Goal: Task Accomplishment & Management: Manage account settings

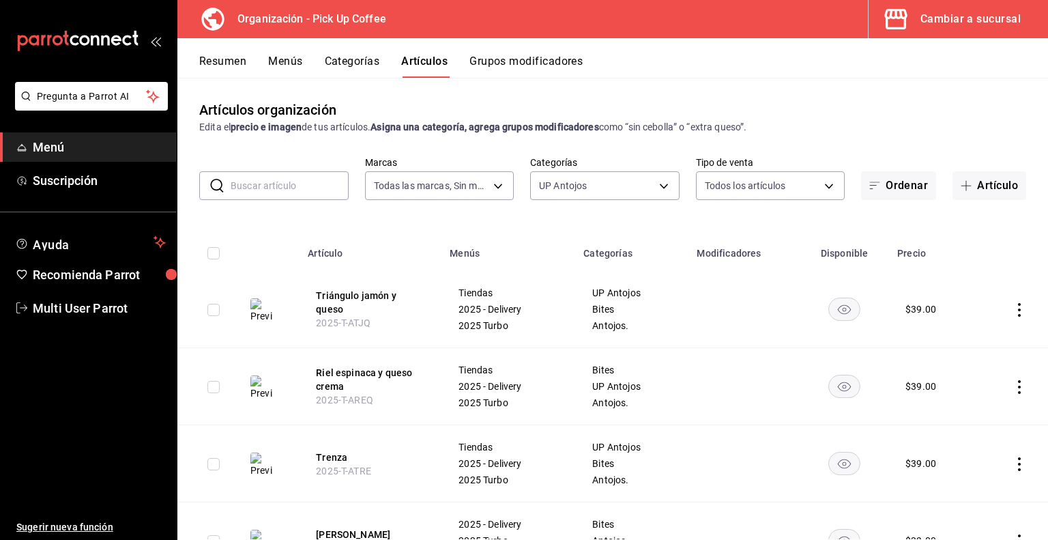
click at [521, 68] on button "Grupos modificadores" at bounding box center [525, 66] width 113 height 23
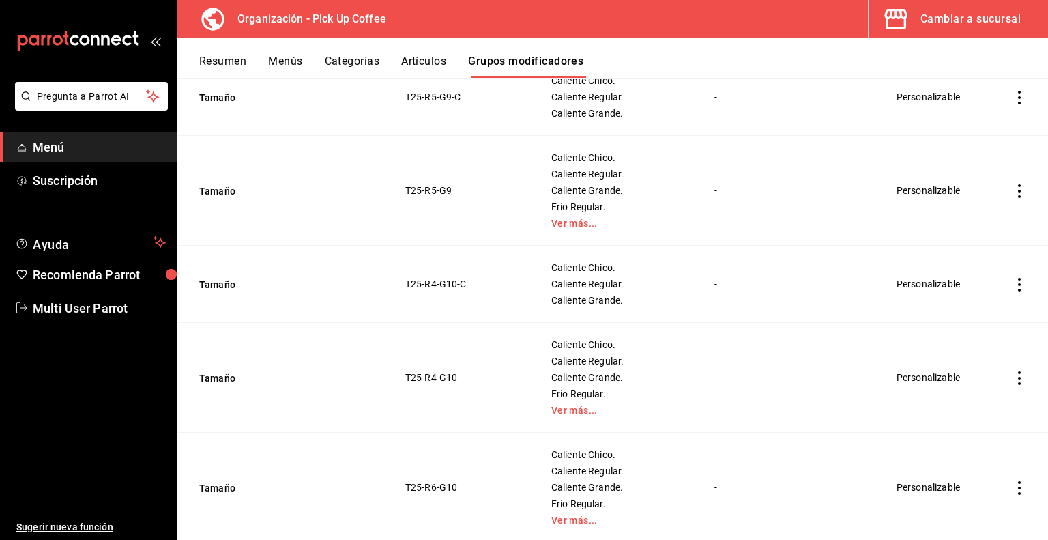
scroll to position [546, 0]
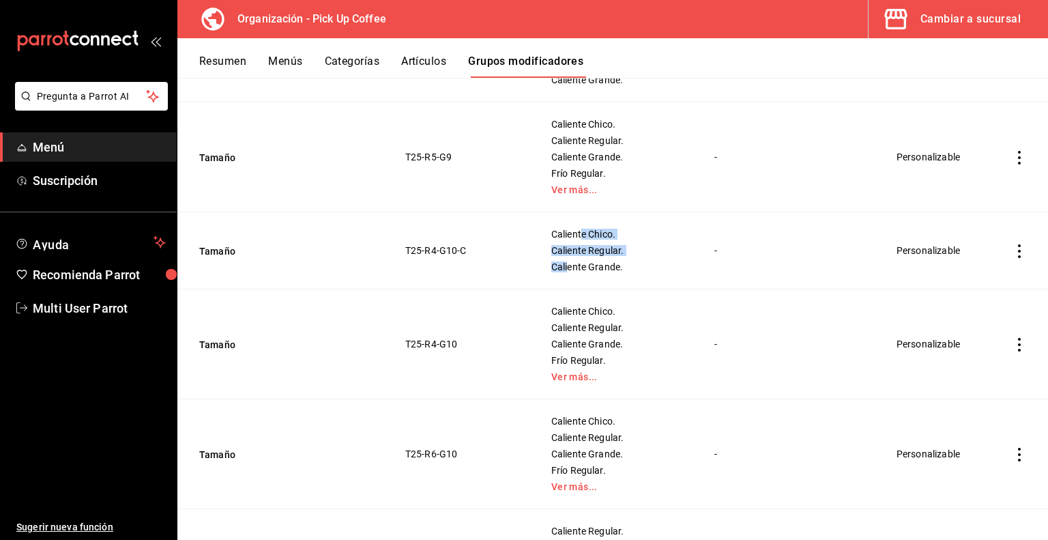
drag, startPoint x: 565, startPoint y: 266, endPoint x: 563, endPoint y: 281, distance: 15.1
click at [563, 281] on td "Caliente Chico. Caliente Regular. Caliente Grande." at bounding box center [615, 250] width 163 height 77
drag, startPoint x: 498, startPoint y: 340, endPoint x: 483, endPoint y: 347, distance: 16.5
click at [497, 340] on td "T25-R4-G10" at bounding box center [461, 344] width 145 height 110
click at [559, 379] on link "Ver más..." at bounding box center [615, 377] width 129 height 10
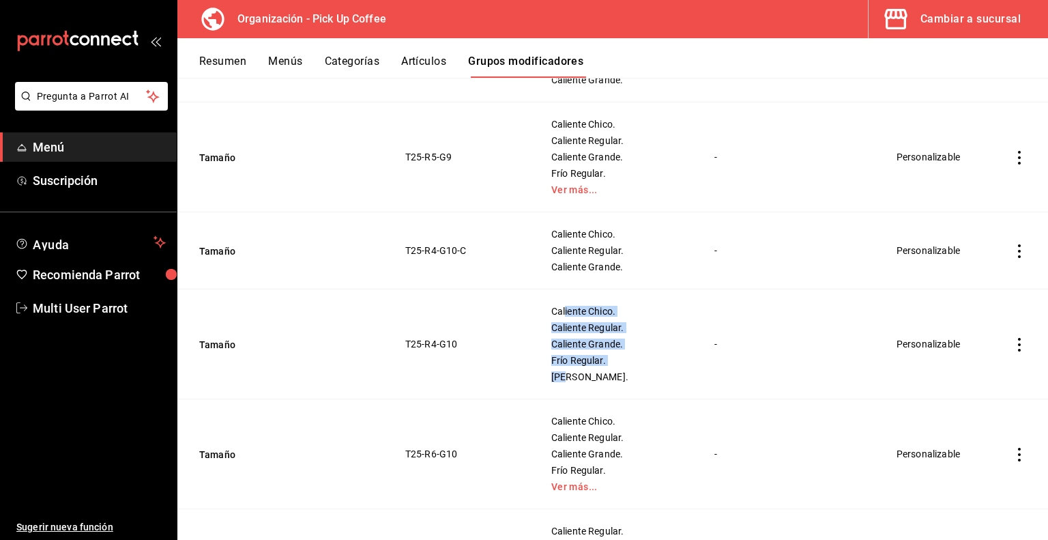
drag, startPoint x: 557, startPoint y: 373, endPoint x: 558, endPoint y: 304, distance: 68.9
click at [558, 304] on td "Caliente Chico. Caliente Regular. Caliente Grande. Frío Regular. Frío Grande." at bounding box center [615, 344] width 163 height 110
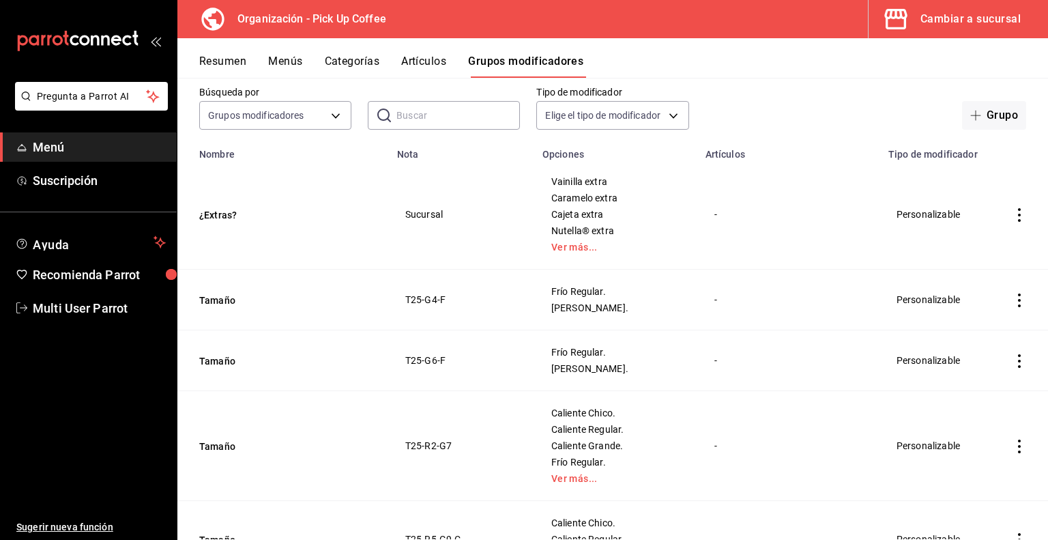
scroll to position [68, 0]
click at [569, 364] on div "Frío Regular. Frío Grande." at bounding box center [616, 362] width 130 height 27
drag, startPoint x: 578, startPoint y: 293, endPoint x: 577, endPoint y: 322, distance: 29.4
click at [577, 322] on td "Frío Regular. Frío Grande." at bounding box center [615, 302] width 163 height 61
click at [620, 359] on span "Frío Regular." at bounding box center [615, 354] width 129 height 10
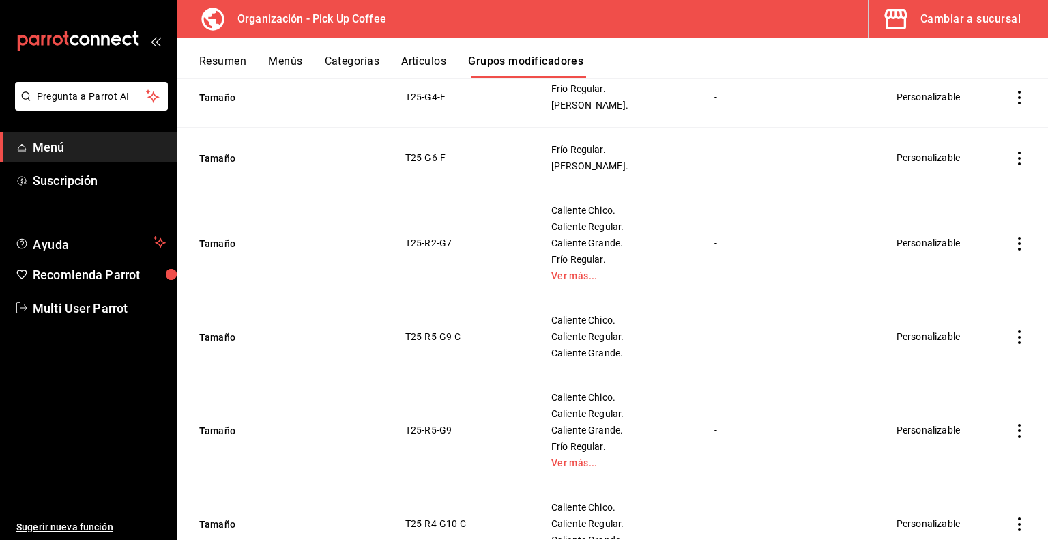
scroll to position [0, 0]
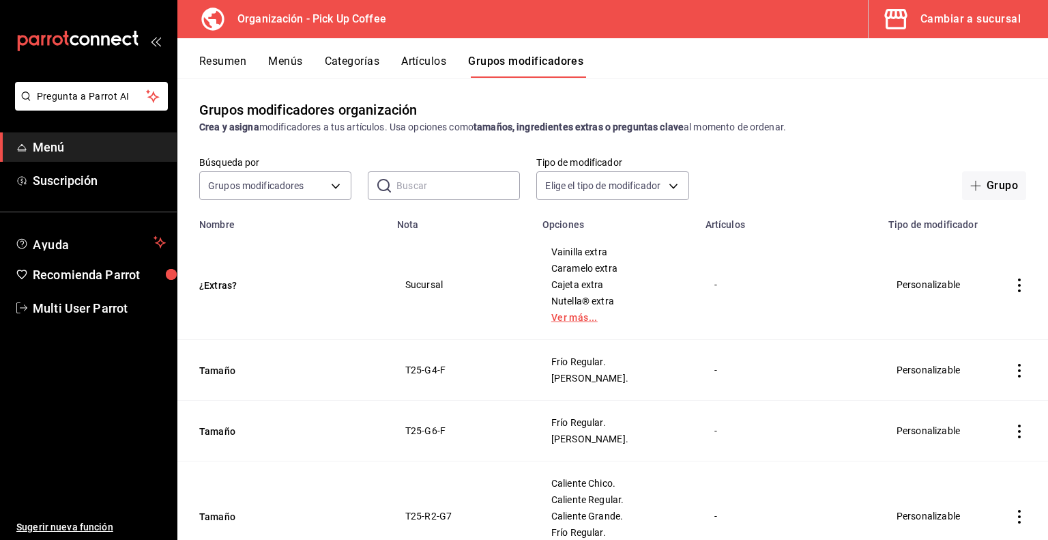
click at [564, 321] on link "Ver más..." at bounding box center [615, 317] width 129 height 10
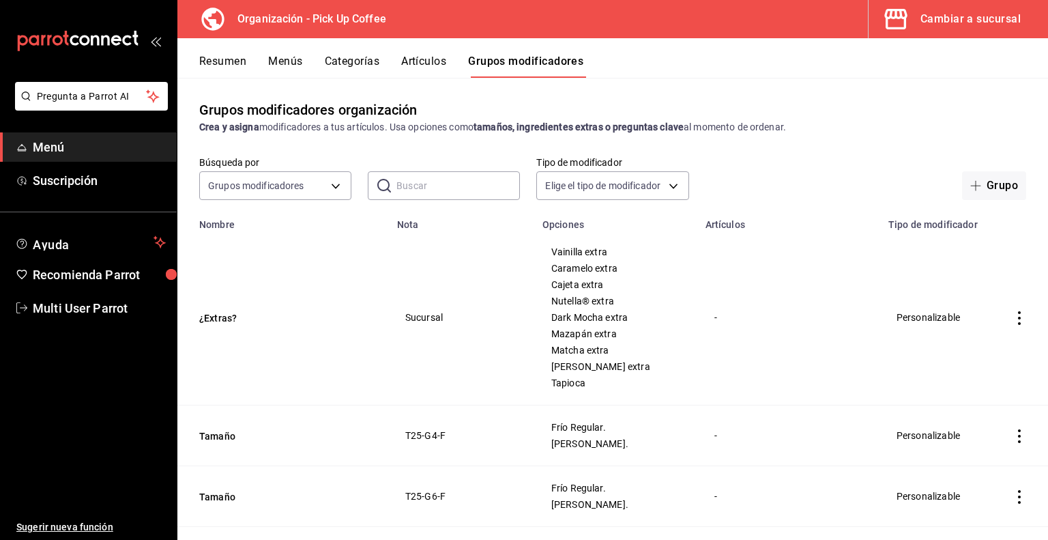
click at [447, 195] on input "text" at bounding box center [457, 185] width 123 height 27
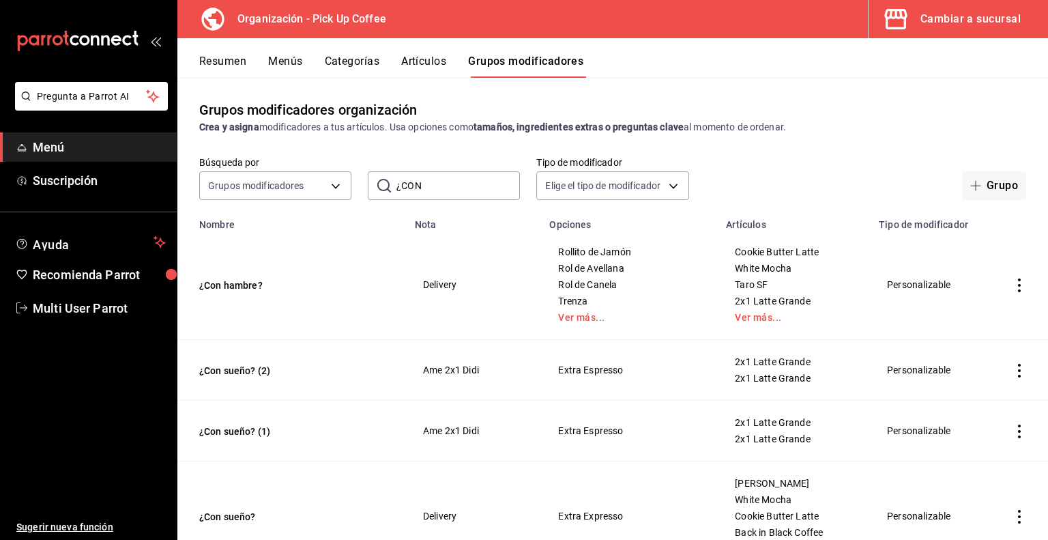
type input "¿CON sueño"
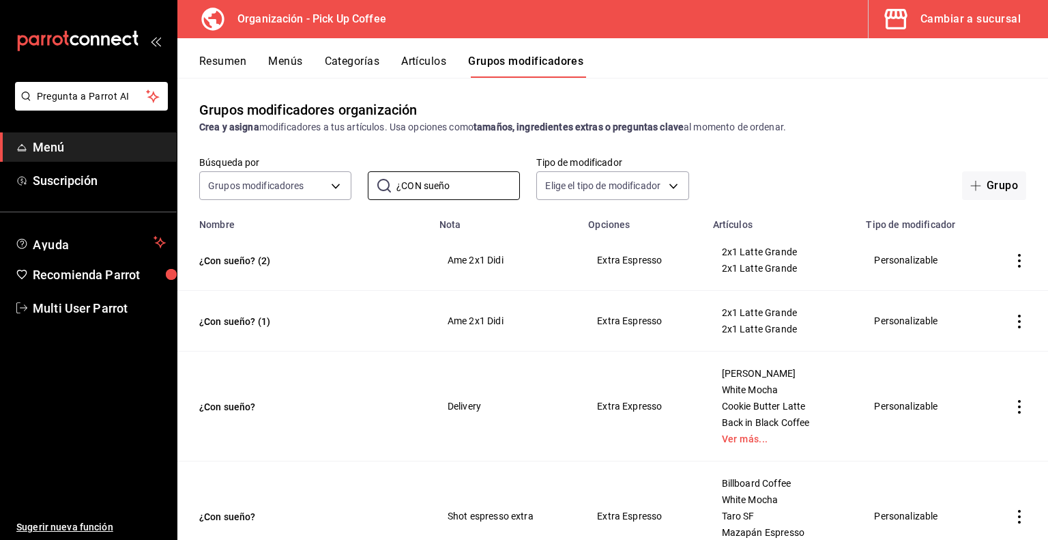
scroll to position [63, 0]
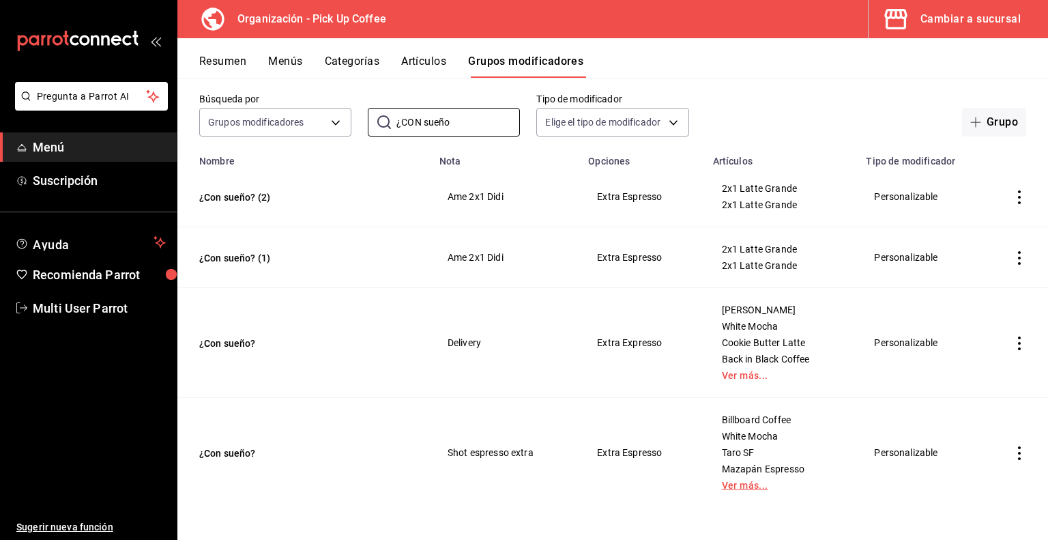
click at [733, 488] on link "Ver más..." at bounding box center [781, 485] width 119 height 10
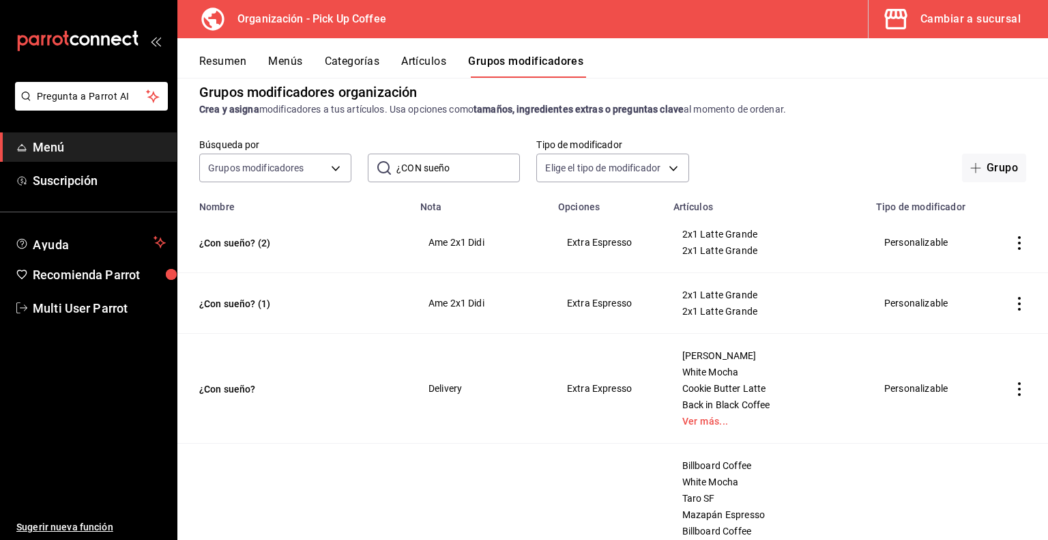
scroll to position [0, 0]
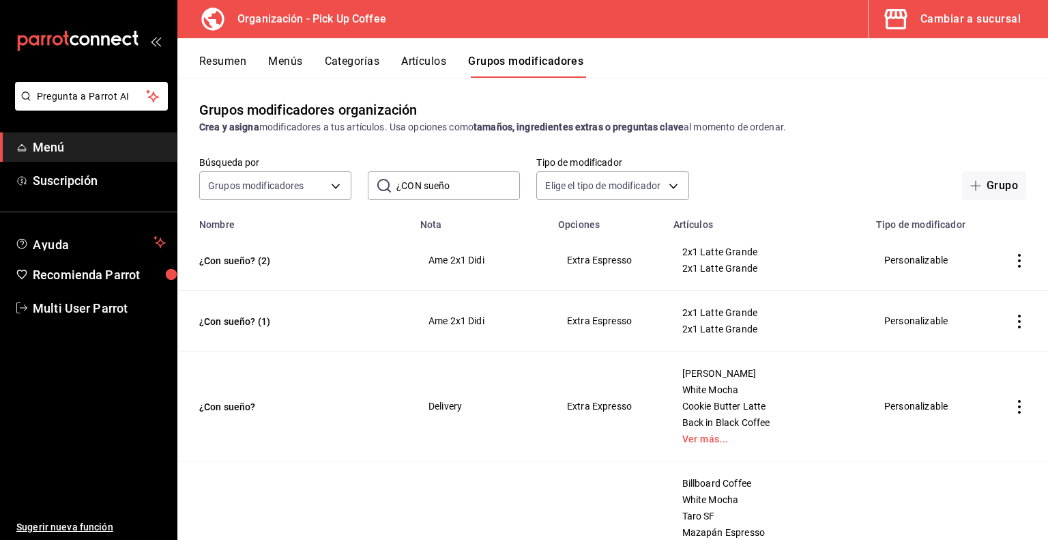
click at [435, 61] on button "Artículos" at bounding box center [423, 66] width 45 height 23
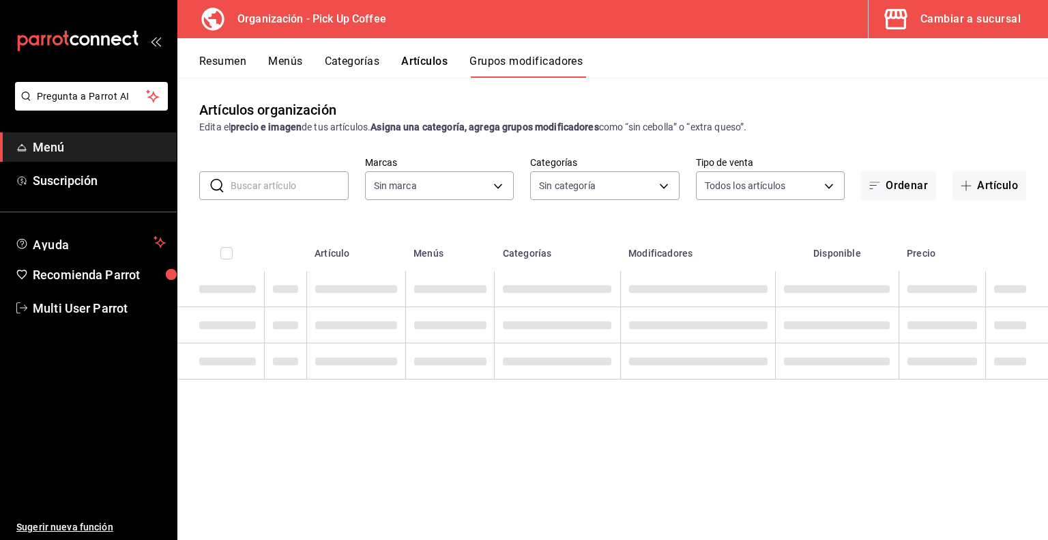
type input "be2dd662-c872-4fc9-aaab-377dbd4a662e"
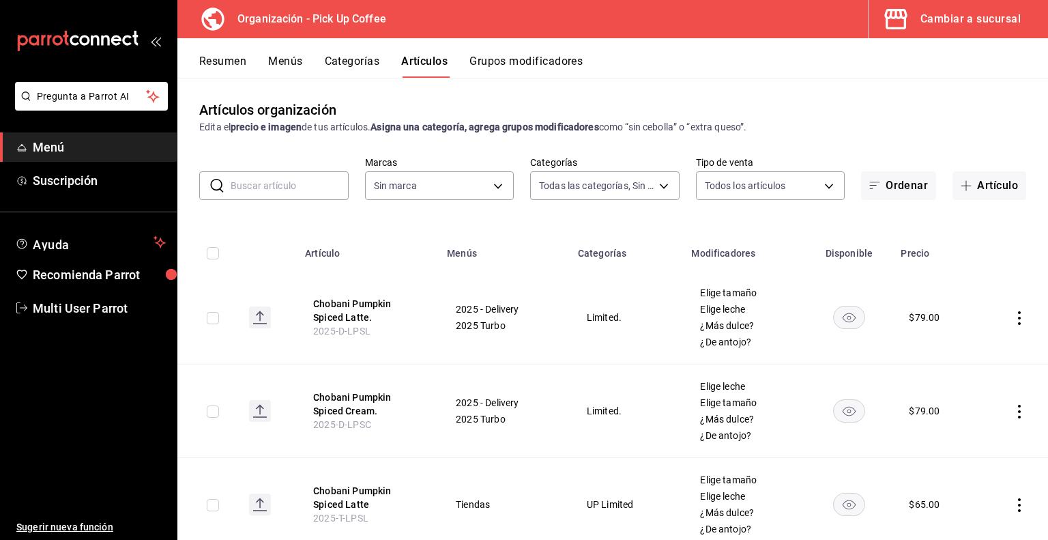
type input "c9d413e4-896b-4e01-b7ba-c27fb3d7136e,de7195ea-b0d3-46a8-84c6-20047ee91d8a,acdad…"
type input "be2dd662-c872-4fc9-aaab-377dbd4a662e"
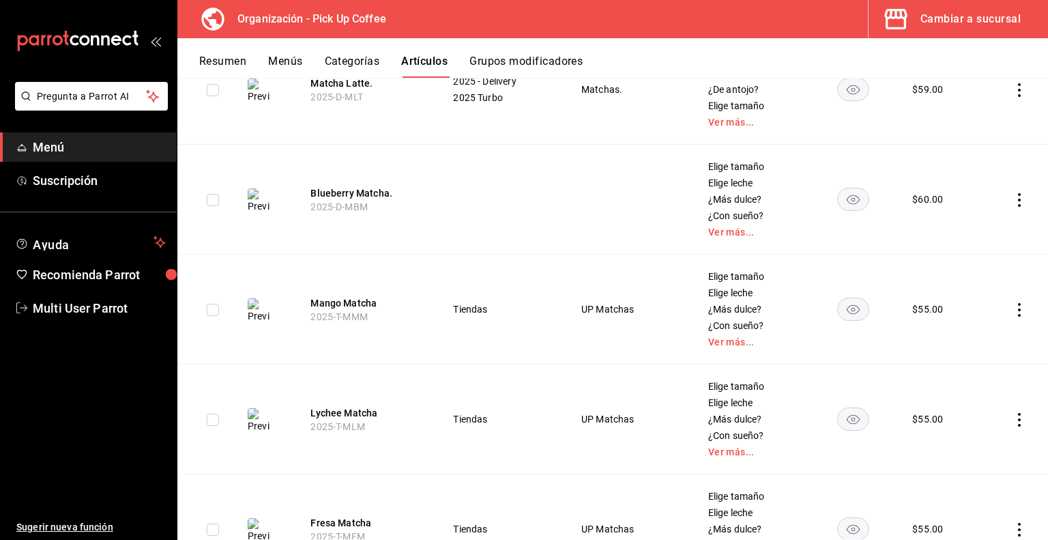
scroll to position [3982, 0]
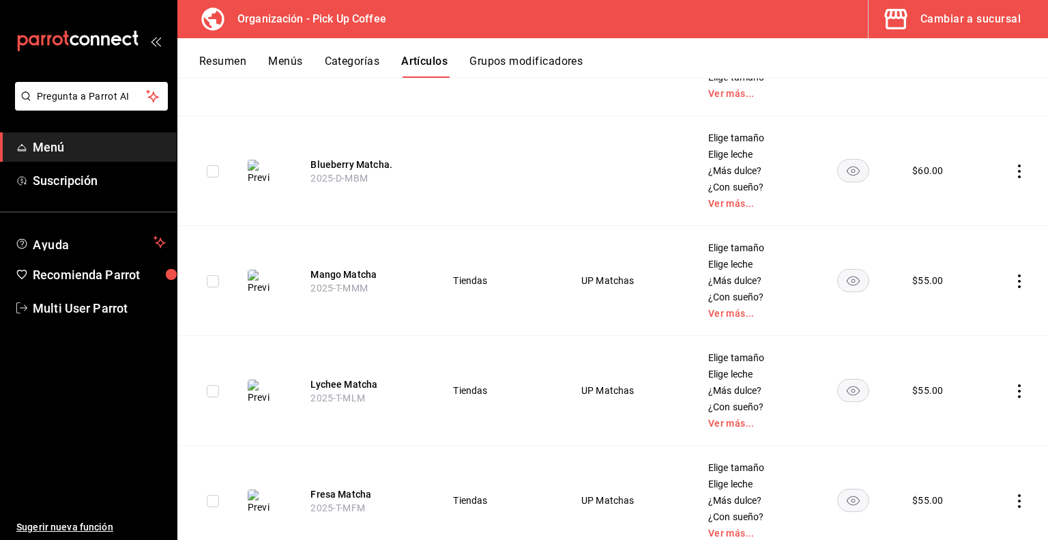
drag, startPoint x: 327, startPoint y: 261, endPoint x: 723, endPoint y: 355, distance: 406.6
click at [327, 267] on button "Mango Matcha" at bounding box center [364, 274] width 109 height 14
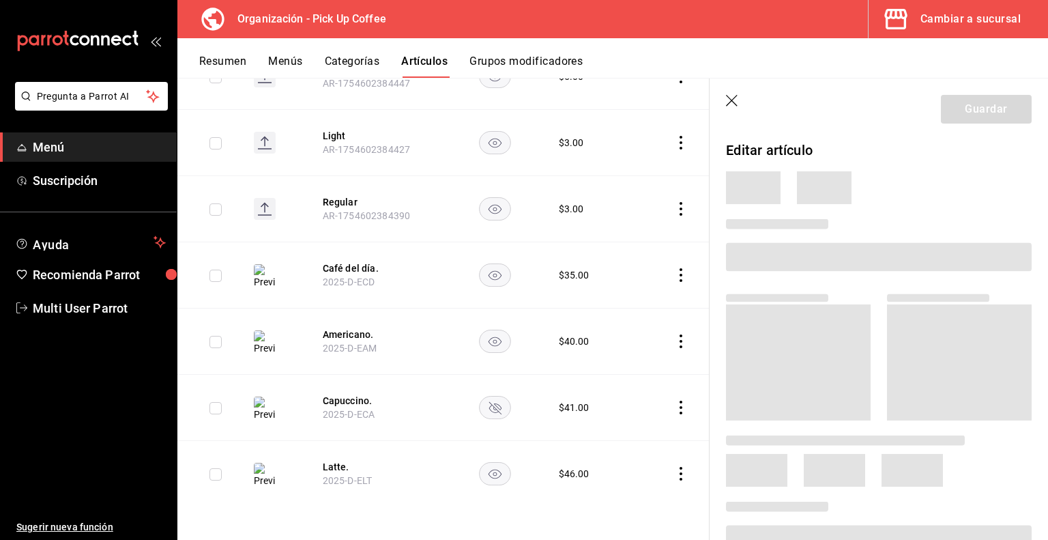
scroll to position [2980, 0]
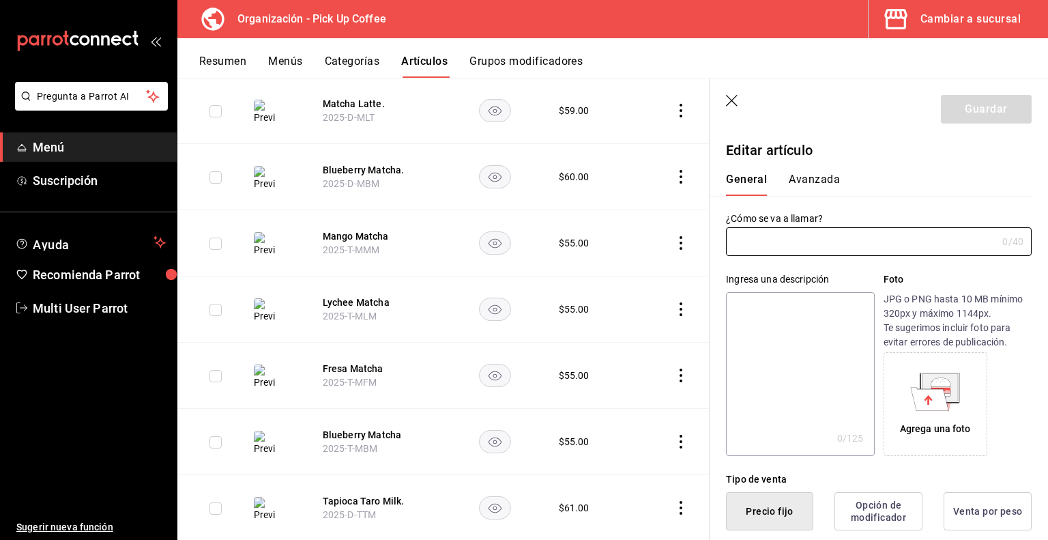
type input "Mango Matcha"
type textarea "Matcha orgánico con coulis de mango y leche."
type textarea "x"
type input "2025-T-MMM"
type textarea "x"
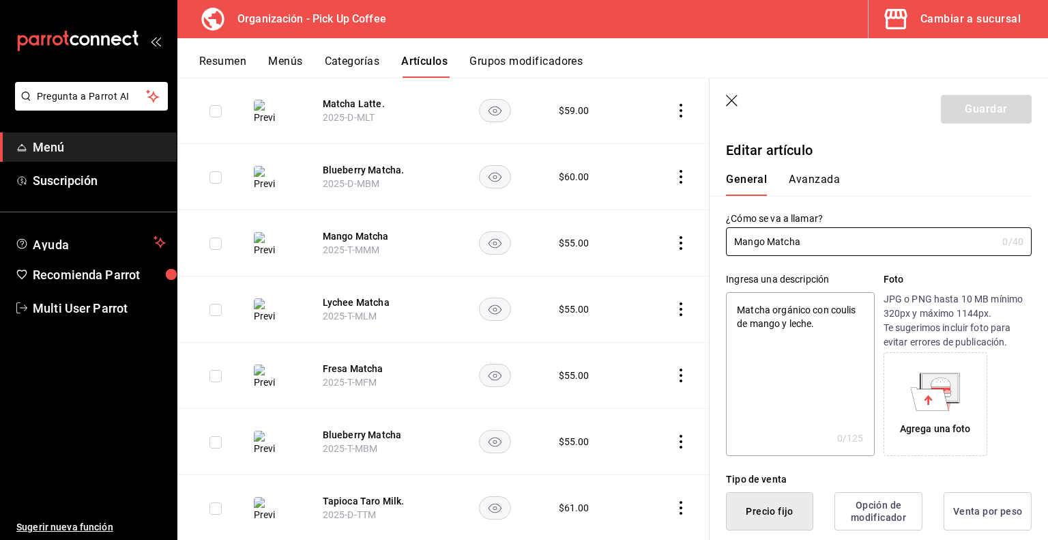
type input "$55.00"
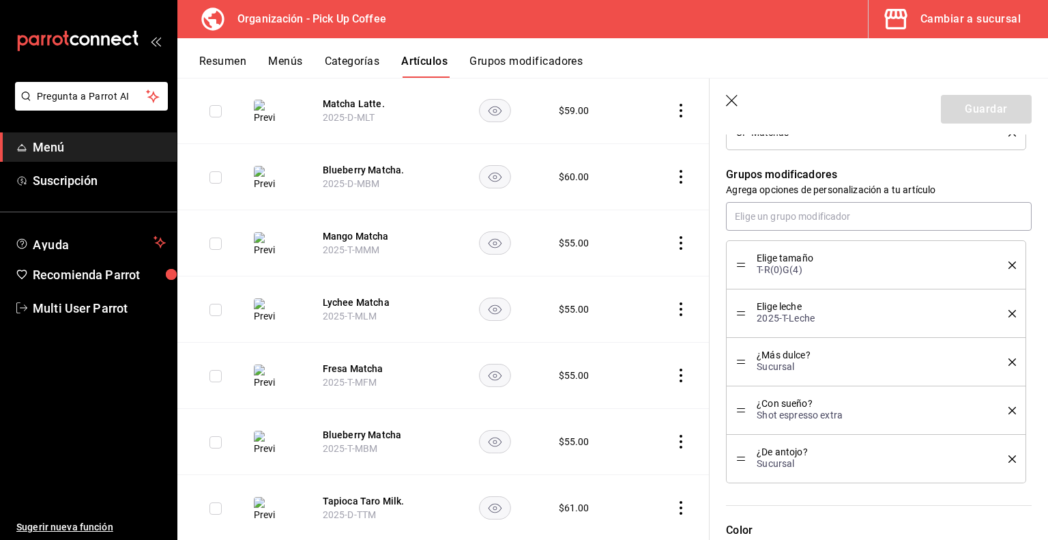
scroll to position [682, 0]
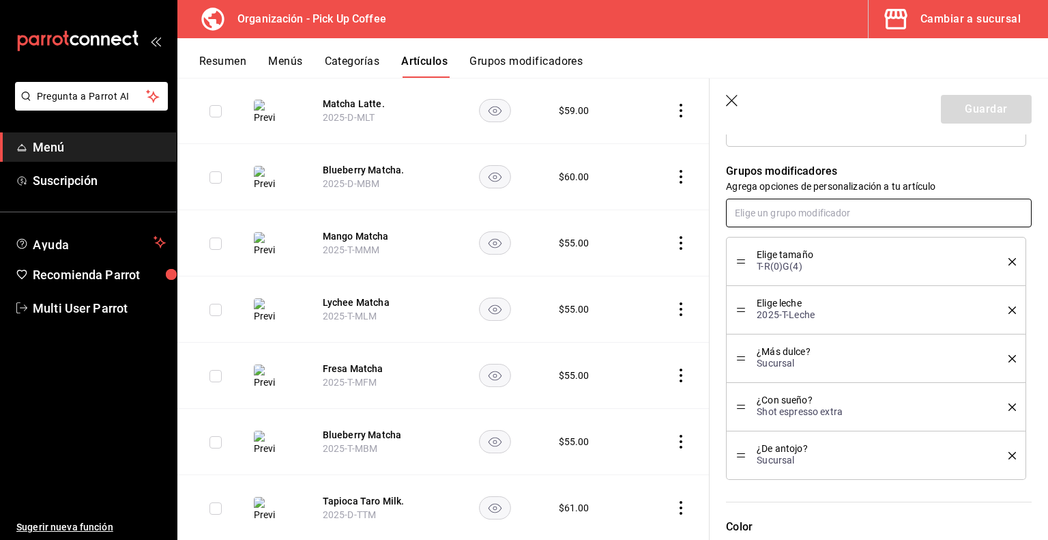
click at [805, 218] on input "text" at bounding box center [879, 213] width 306 height 29
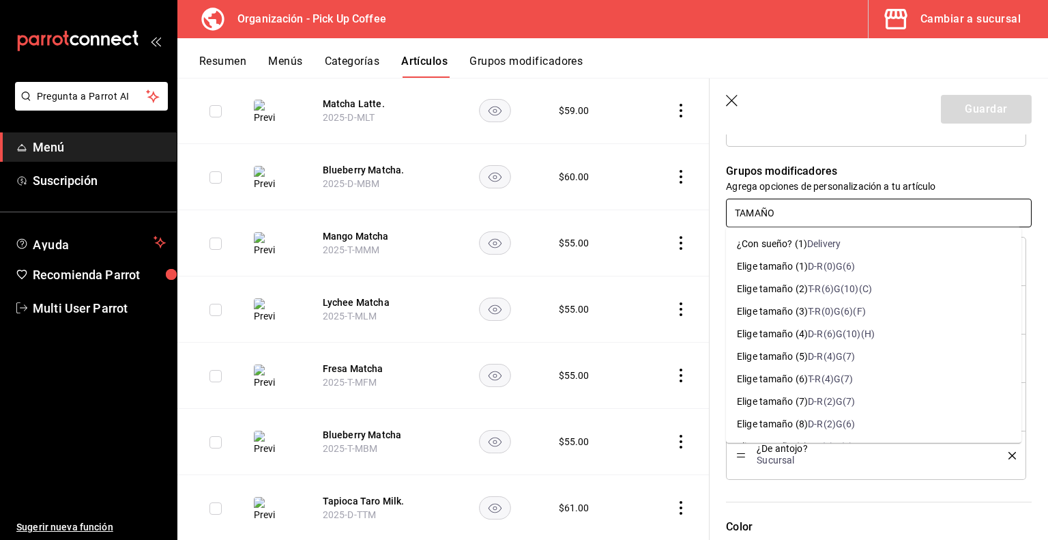
type input "TAMAÑO"
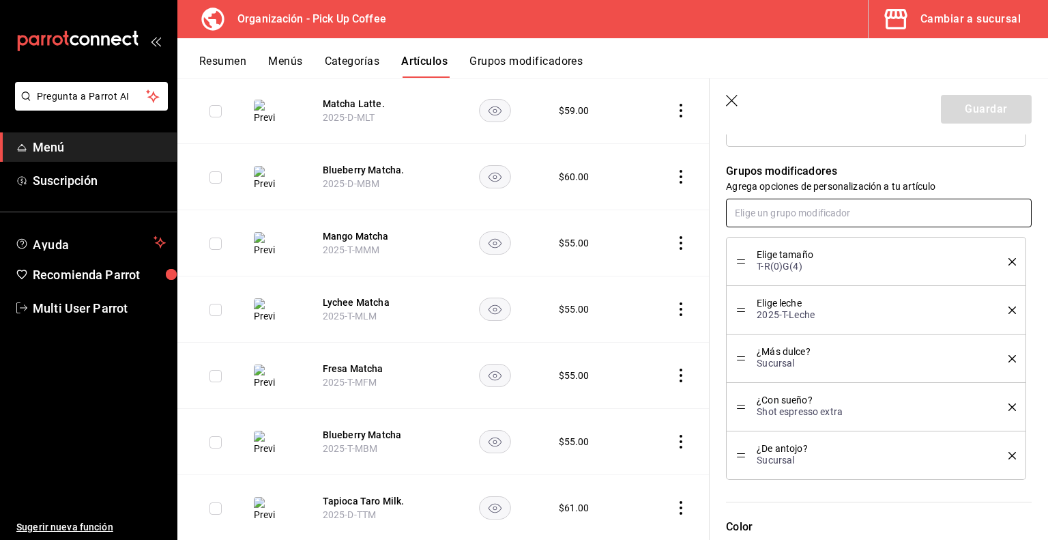
click at [802, 214] on input "text" at bounding box center [879, 213] width 306 height 29
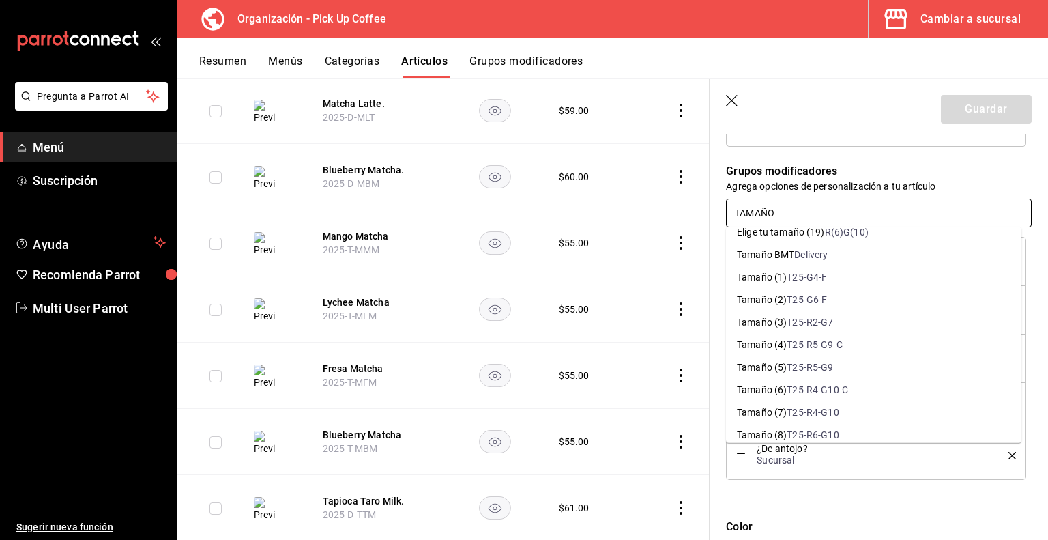
scroll to position [887, 0]
type input "TAMAÑO"
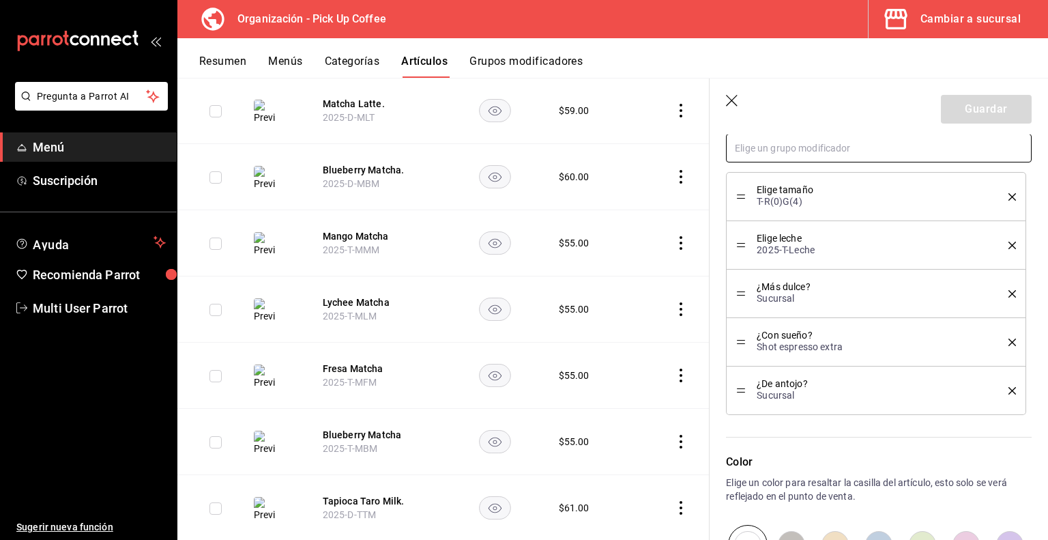
scroll to position [751, 0]
type input "¿"
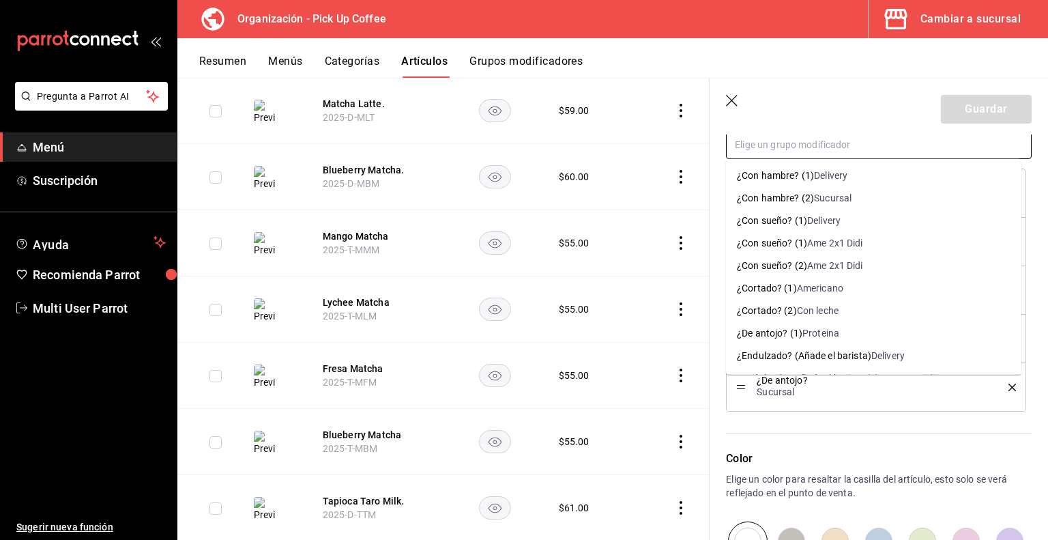
type input "e"
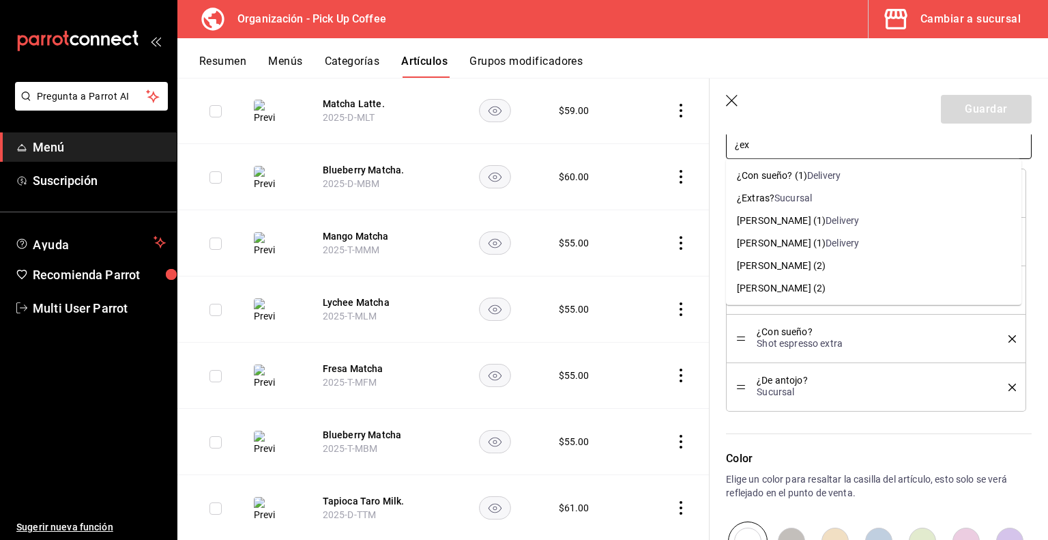
type input "¿ext"
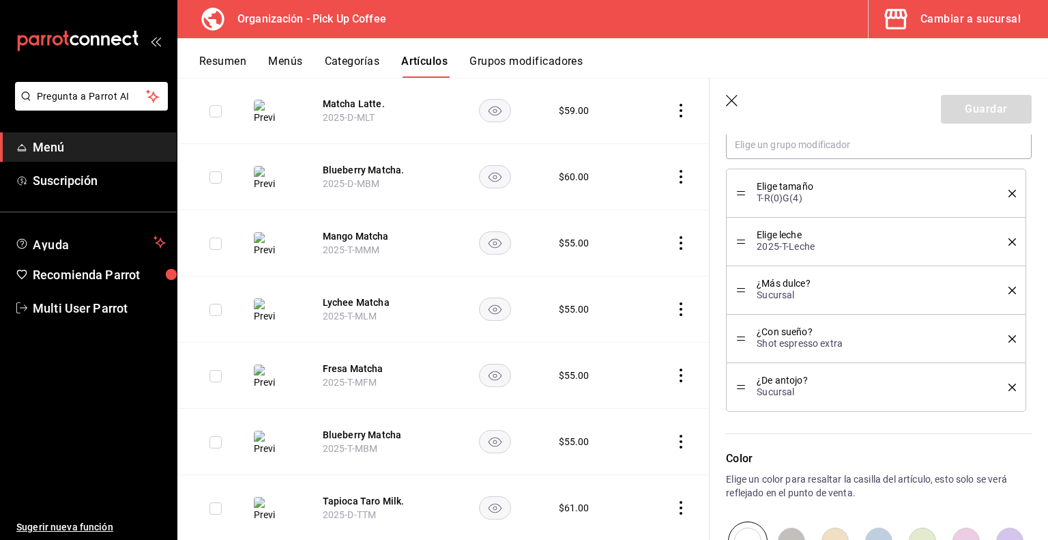
click at [541, 64] on button "Grupos modificadores" at bounding box center [525, 66] width 113 height 23
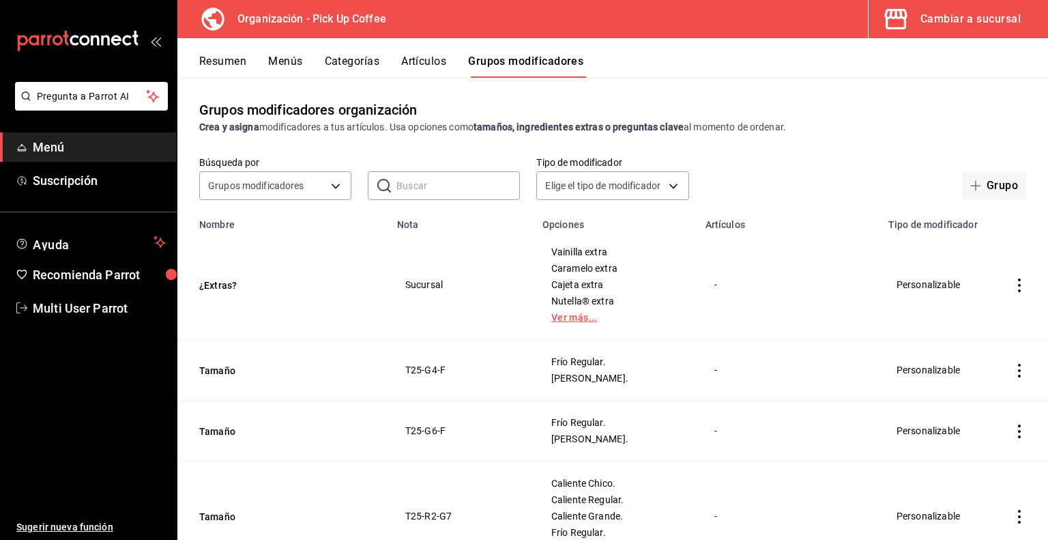
click at [570, 321] on link "Ver más..." at bounding box center [615, 317] width 129 height 10
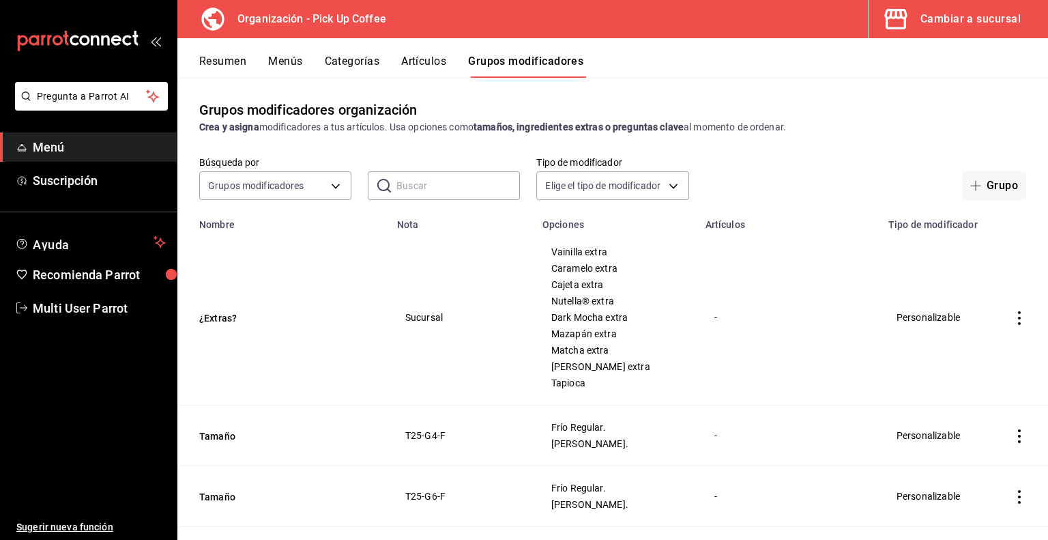
click at [416, 55] on button "Artículos" at bounding box center [423, 66] width 45 height 23
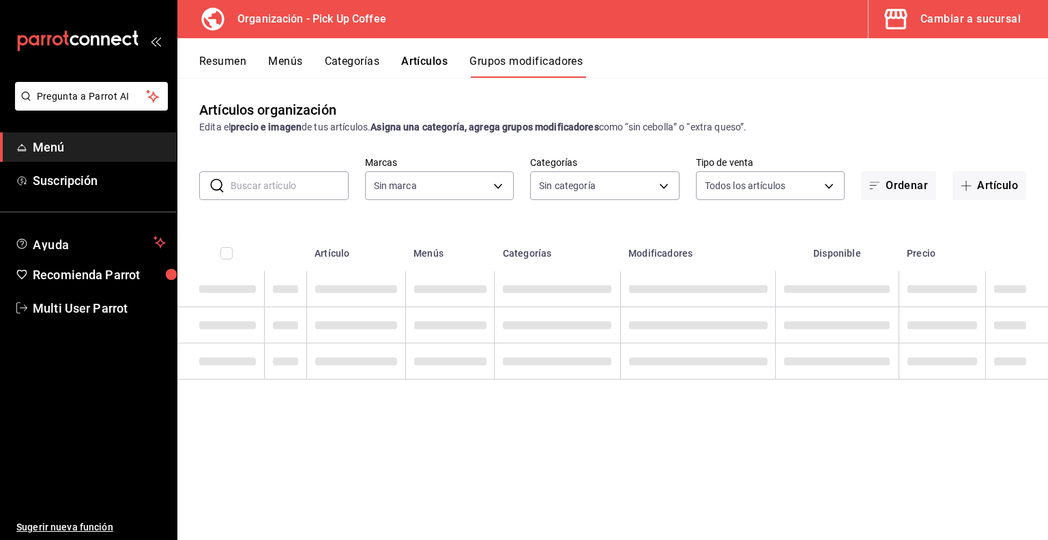
type input "be2dd662-c872-4fc9-aaab-377dbd4a662e"
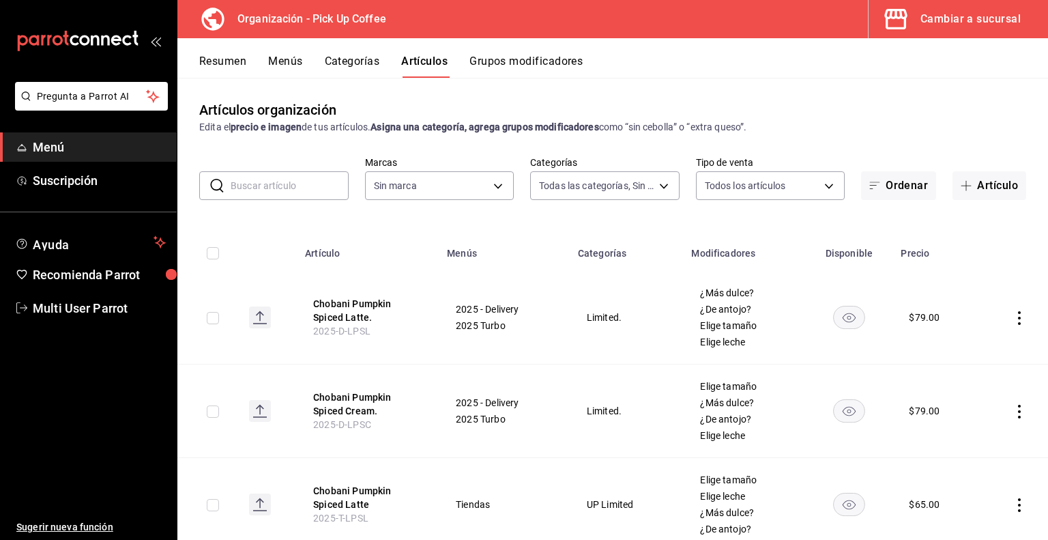
type input "c9d413e4-896b-4e01-b7ba-c27fb3d7136e,de7195ea-b0d3-46a8-84c6-20047ee91d8a,acdad…"
type input "be2dd662-c872-4fc9-aaab-377dbd4a662e"
click at [497, 64] on button "Grupos modificadores" at bounding box center [525, 66] width 113 height 23
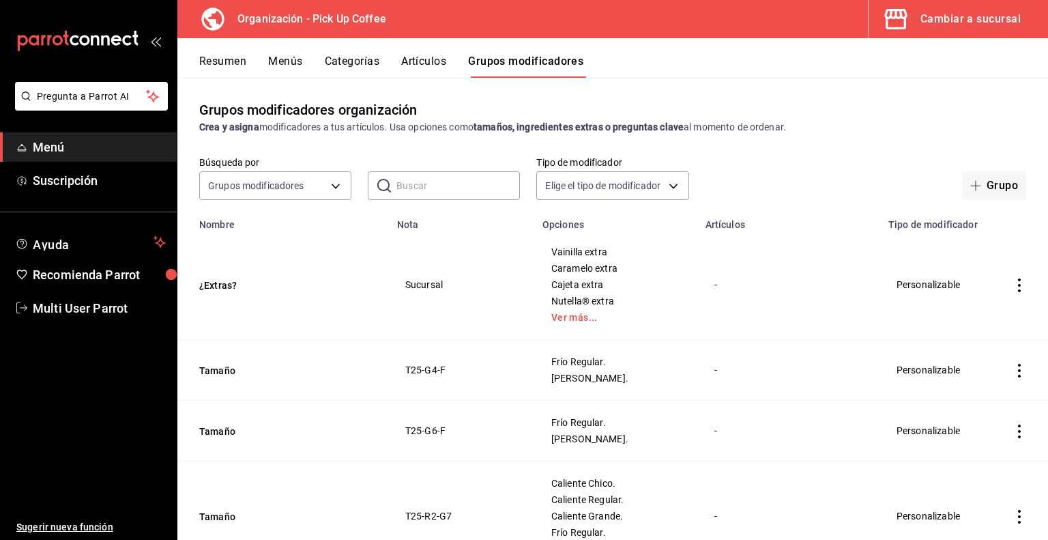
click at [1013, 367] on icon "actions" at bounding box center [1020, 371] width 14 height 14
click at [955, 436] on span "Duplicar" at bounding box center [967, 430] width 35 height 14
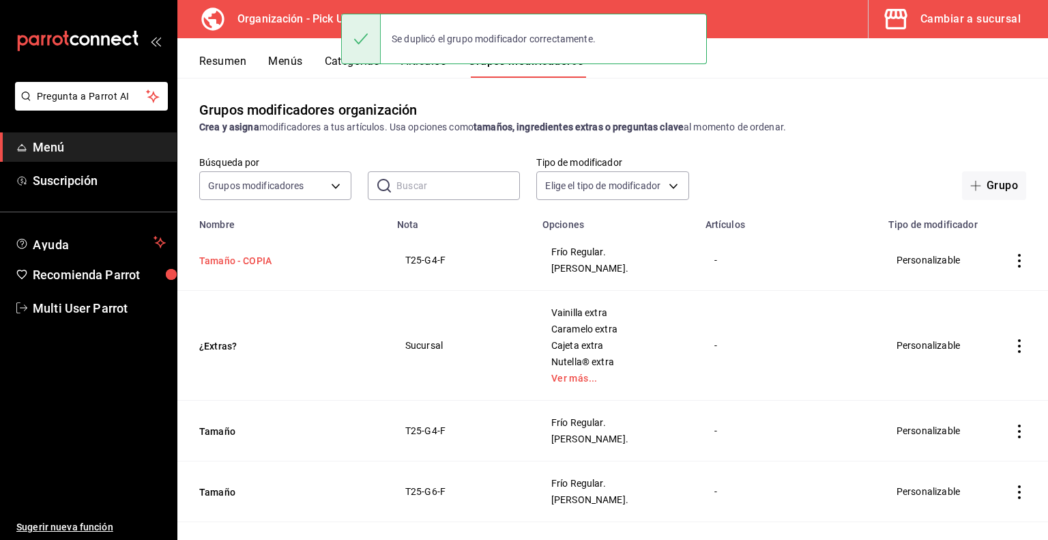
click at [246, 261] on button "Tamaño - COPIA" at bounding box center [281, 261] width 164 height 14
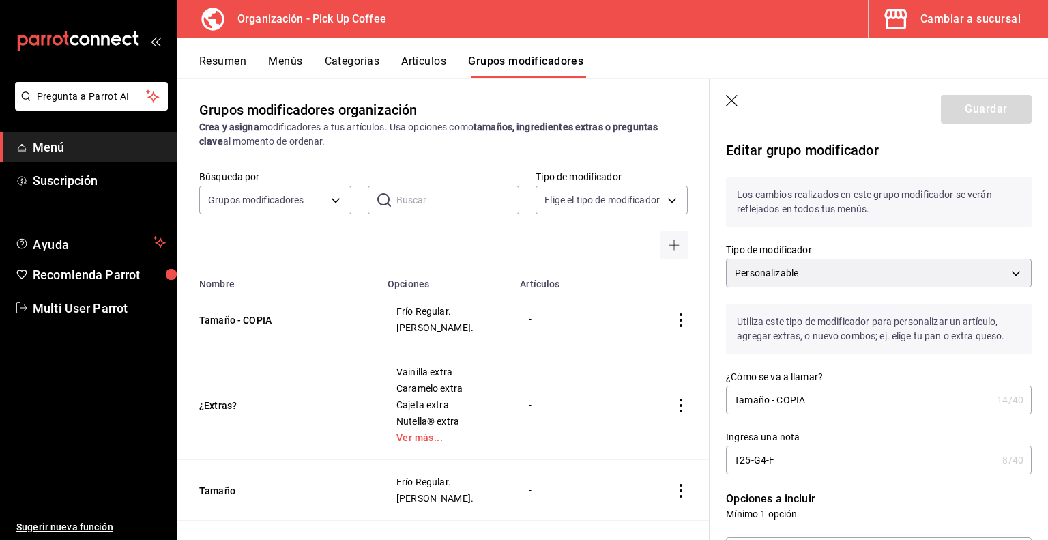
drag, startPoint x: 768, startPoint y: 400, endPoint x: 913, endPoint y: 420, distance: 146.1
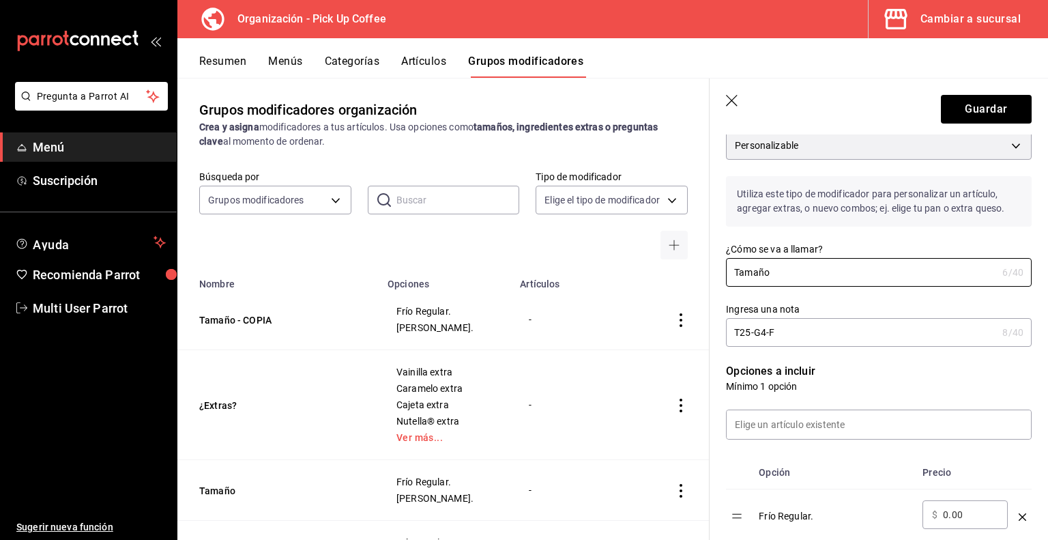
scroll to position [136, 0]
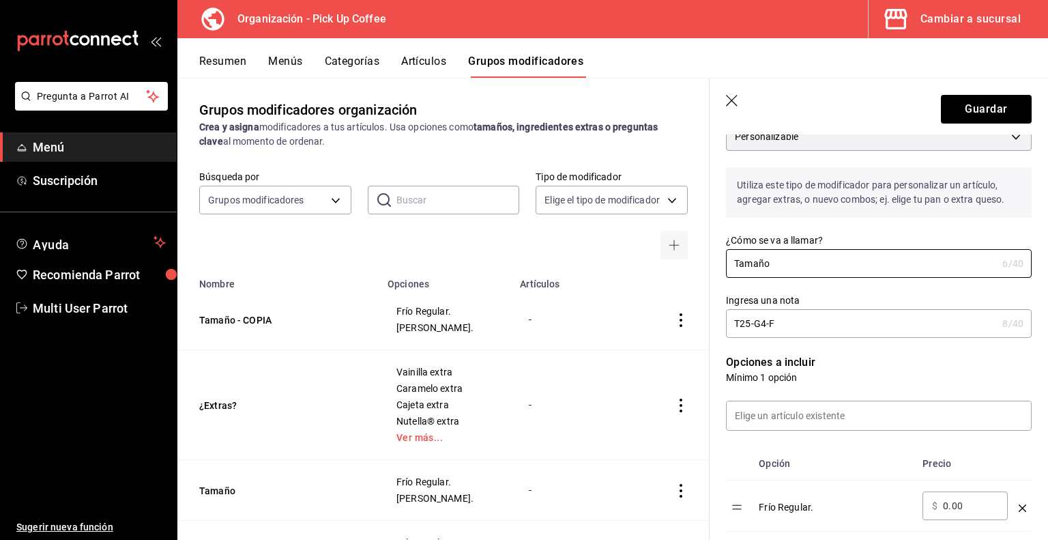
type input "Tamaño"
click at [737, 321] on input "T25-G4-F" at bounding box center [861, 323] width 271 height 27
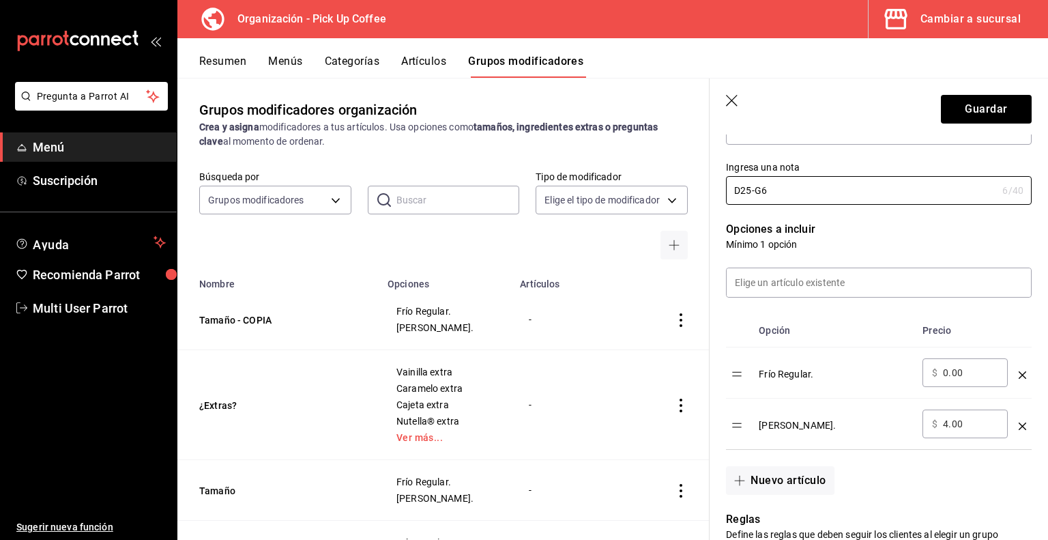
scroll to position [273, 0]
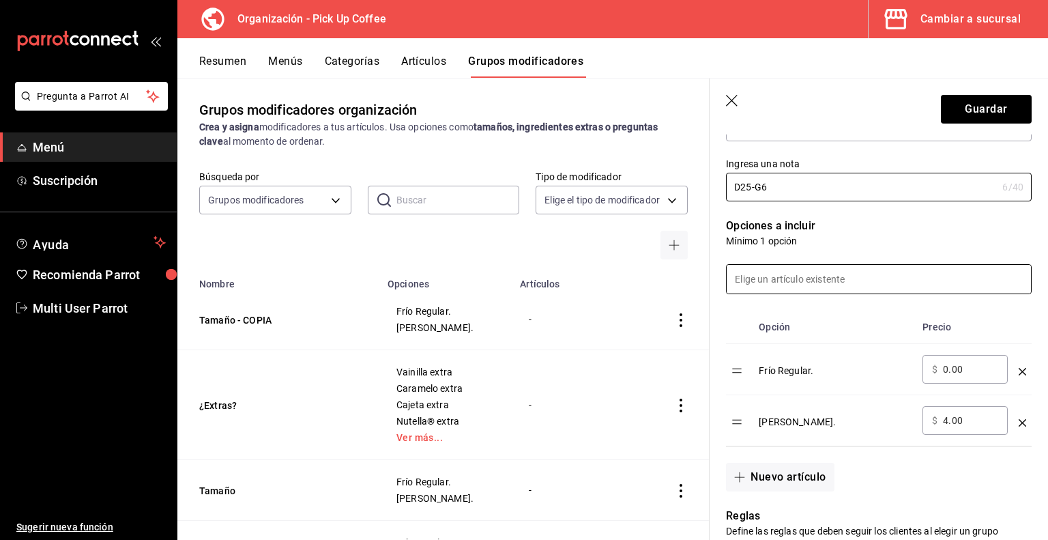
type input "D25-G6"
click at [813, 275] on input at bounding box center [879, 279] width 304 height 29
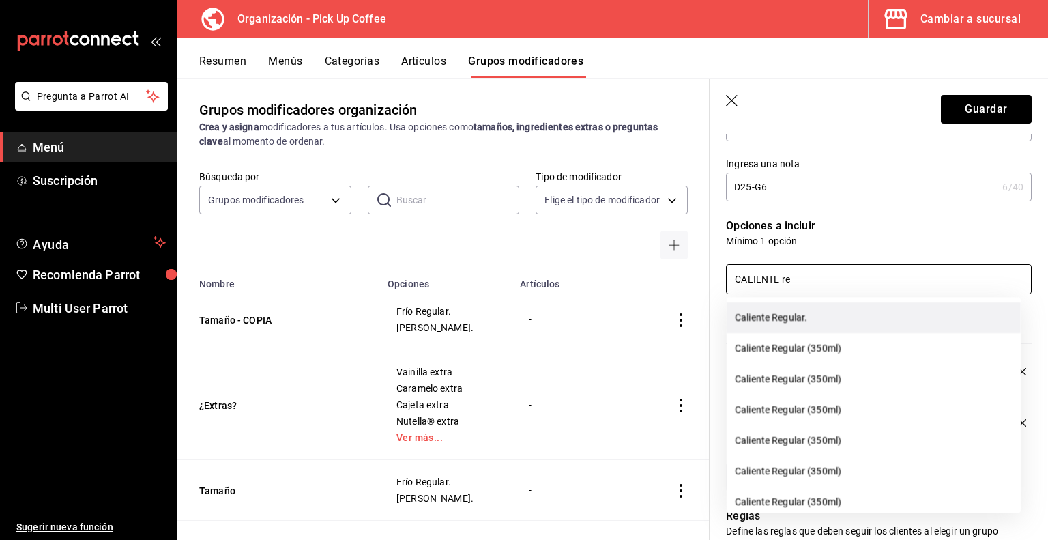
click at [789, 322] on li "Caliente Regular." at bounding box center [874, 317] width 294 height 31
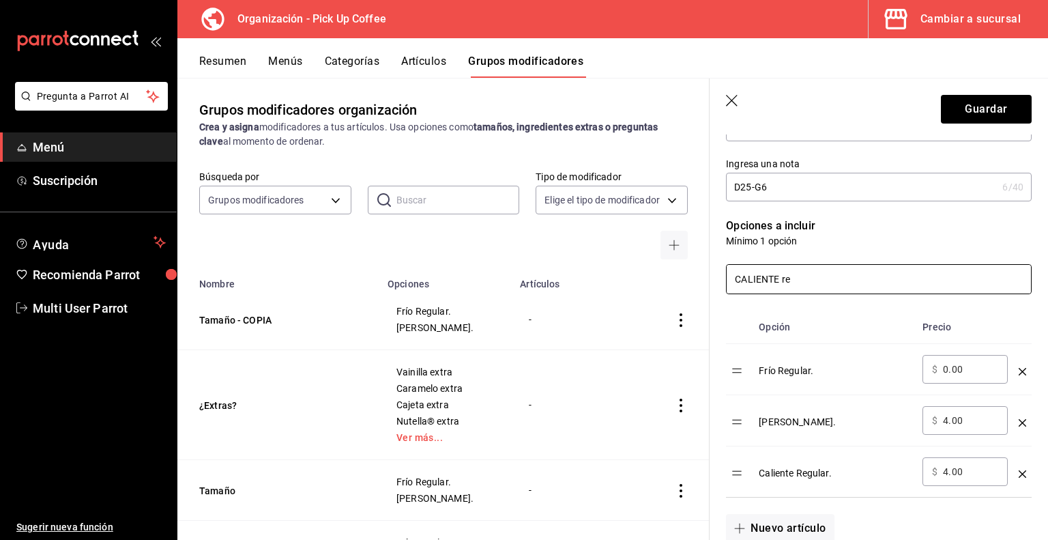
drag, startPoint x: 822, startPoint y: 286, endPoint x: 582, endPoint y: 256, distance: 242.0
click at [582, 256] on main "Grupos modificadores organización Crea y asigna modificadores a tus artículos. …" at bounding box center [612, 309] width 871 height 462
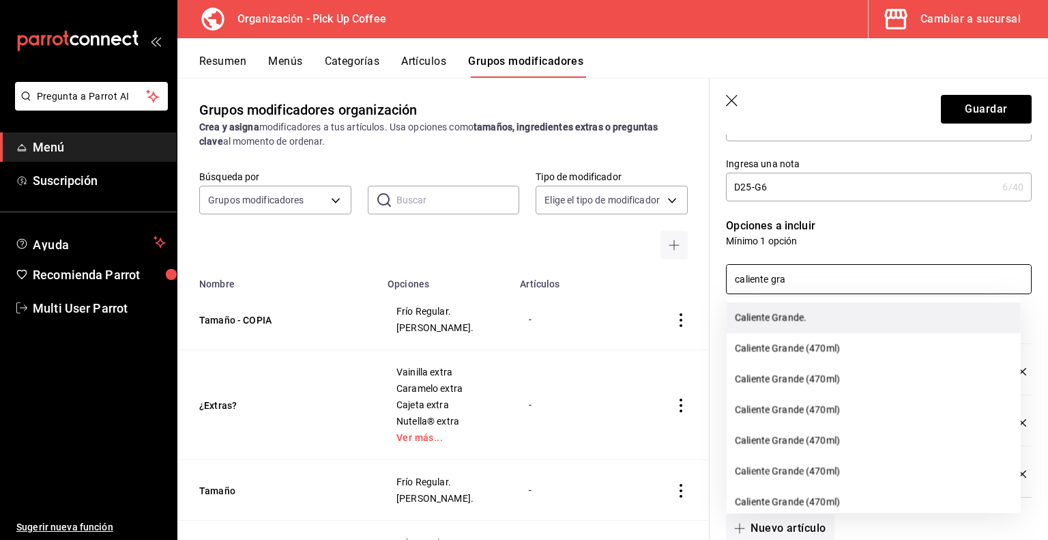
click at [756, 310] on li "Caliente Grande." at bounding box center [874, 317] width 294 height 31
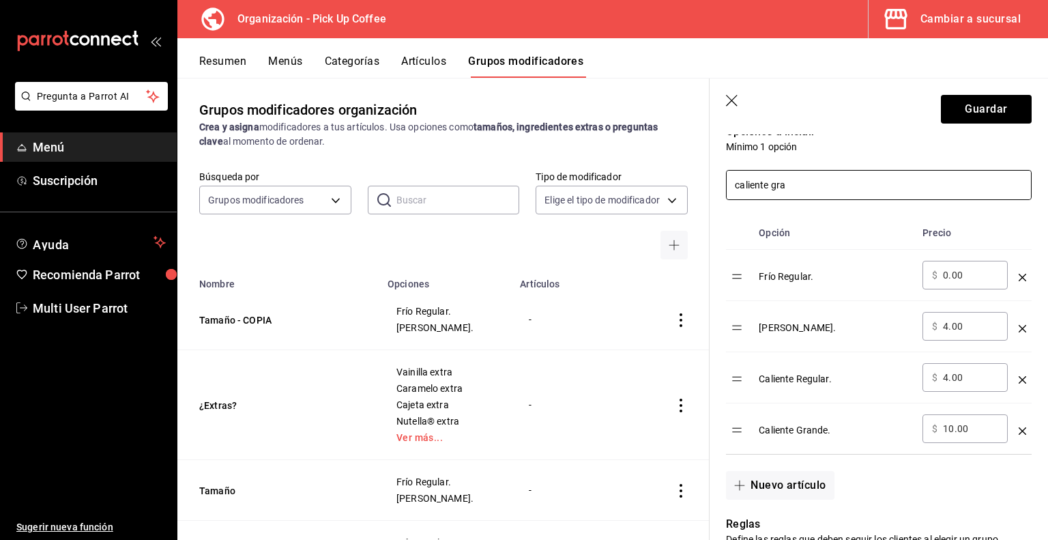
scroll to position [409, 0]
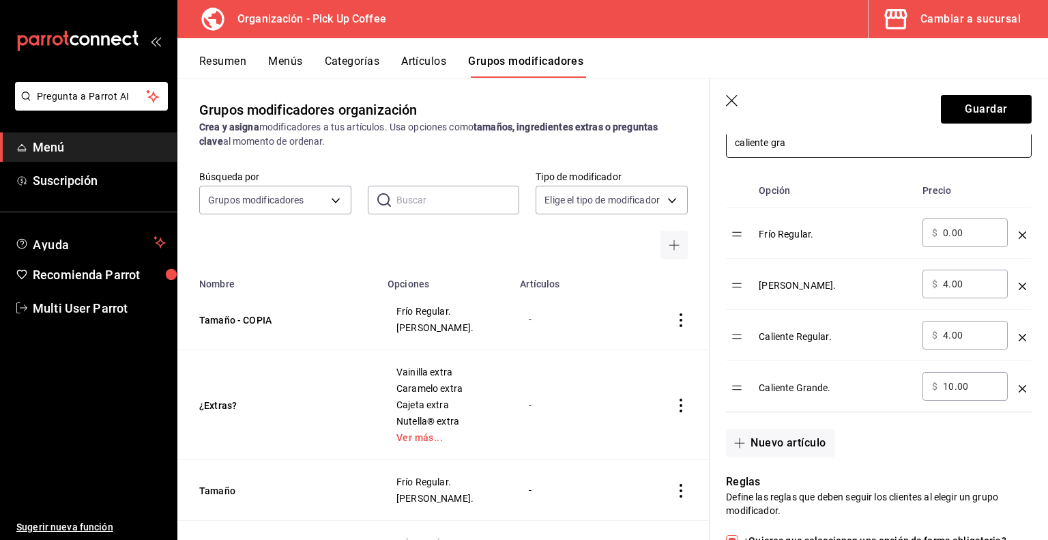
type input "caliente gra"
drag, startPoint x: 740, startPoint y: 340, endPoint x: 746, endPoint y: 242, distance: 98.5
click at [746, 242] on table "Opción Precio Frío Regular. ​ $ 0.00 ​ Frío Grande. ​ $ 4.00 ​ Caliente Regular…" at bounding box center [879, 292] width 306 height 237
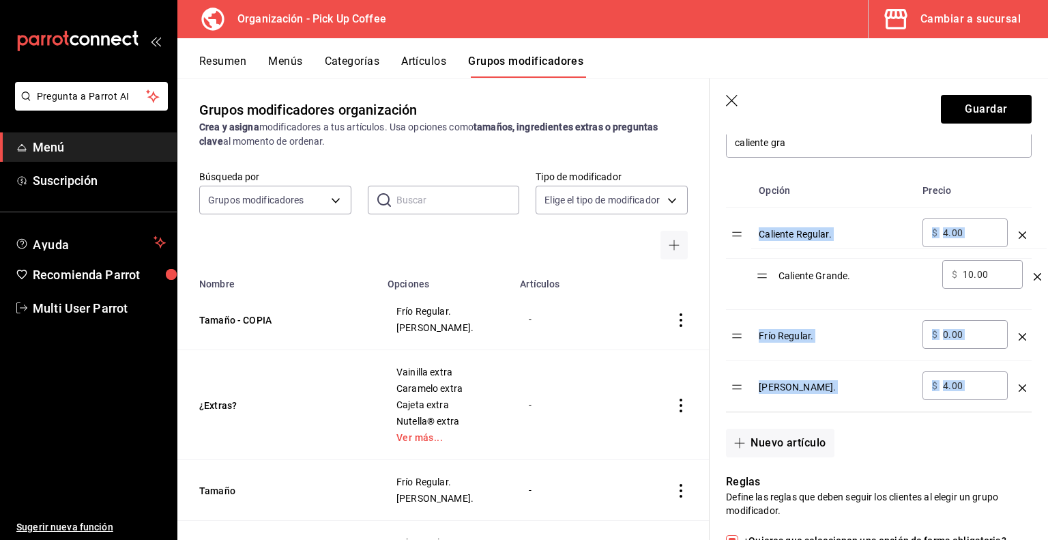
click at [764, 278] on table "Opción Precio Caliente Regular. ​ $ 4.00 ​ Frío Regular. ​ $ 0.00 ​ Frío Grande…" at bounding box center [879, 292] width 306 height 237
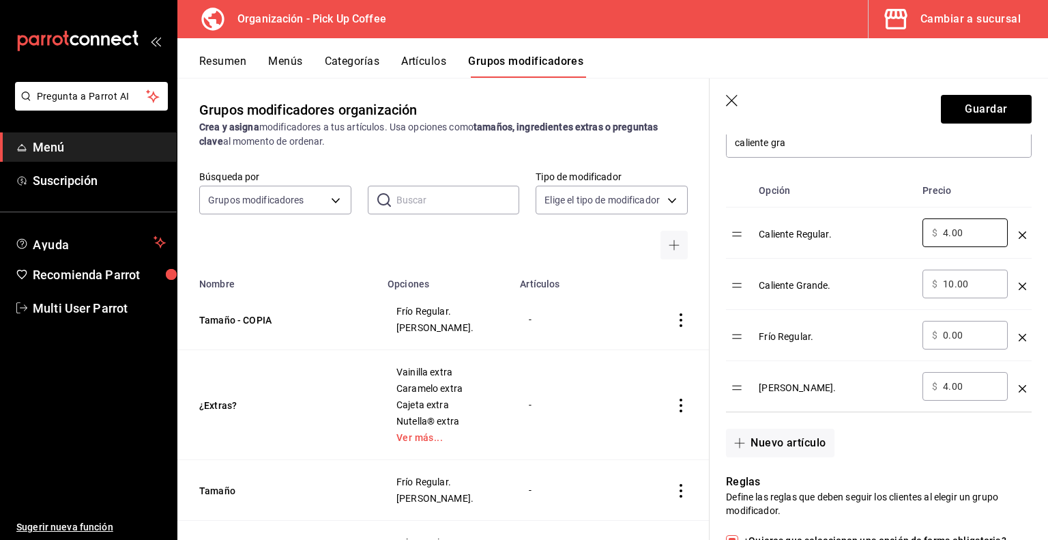
drag, startPoint x: 974, startPoint y: 235, endPoint x: 900, endPoint y: 227, distance: 74.7
click at [905, 234] on tr "Caliente Regular. ​ $ 4.00 ​" at bounding box center [879, 232] width 306 height 51
type input "0.00"
drag, startPoint x: 732, startPoint y: 288, endPoint x: 733, endPoint y: 242, distance: 46.4
click at [733, 242] on table "Opción Precio Caliente Regular. ​ $ 0.00 ​ Caliente Grande. ​ $ 10.00 ​ Frío Re…" at bounding box center [879, 292] width 306 height 237
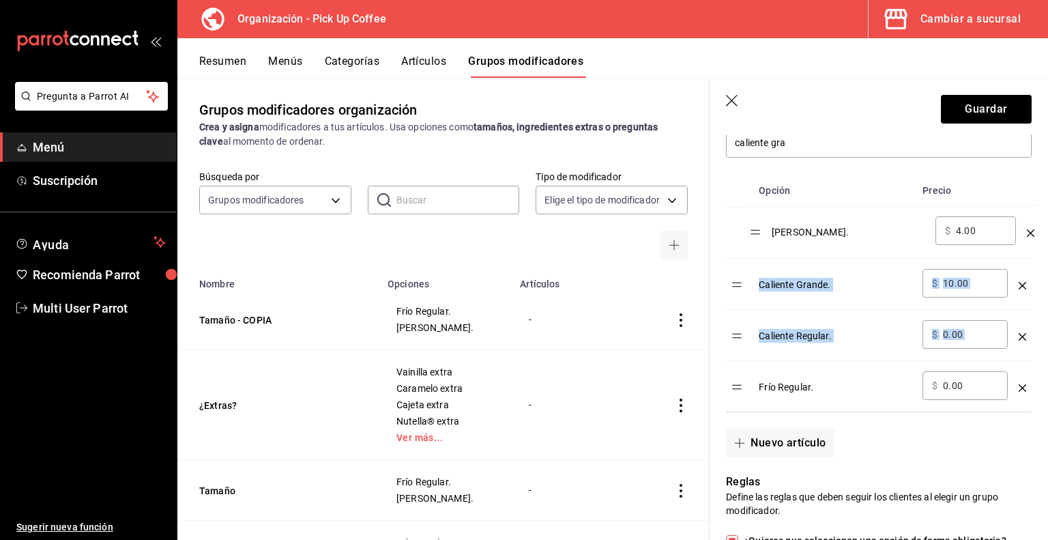
click at [755, 228] on table "Opción Precio Caliente Grande. ​ $ 10.00 ​ Caliente Regular. ​ $ 0.00 ​ Frío Re…" at bounding box center [879, 292] width 306 height 237
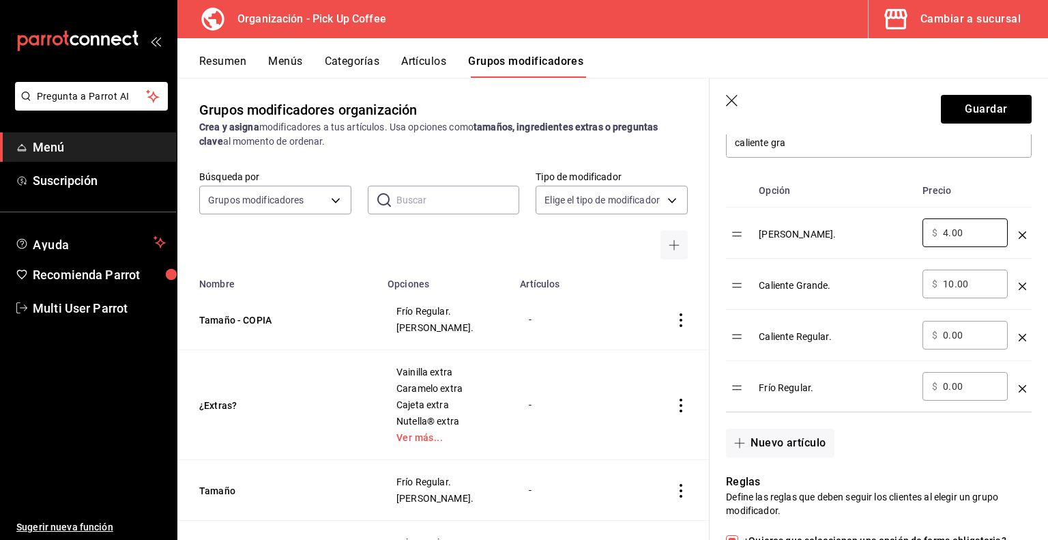
drag, startPoint x: 969, startPoint y: 233, endPoint x: 849, endPoint y: 225, distance: 120.3
click at [849, 229] on tr "[PERSON_NAME]. ​ $ 4.00 ​" at bounding box center [879, 232] width 306 height 51
type input "6.00"
drag, startPoint x: 987, startPoint y: 283, endPoint x: 895, endPoint y: 283, distance: 92.1
click at [895, 283] on tr "Caliente Grande. ​ $ 10.00 ​" at bounding box center [879, 284] width 306 height 51
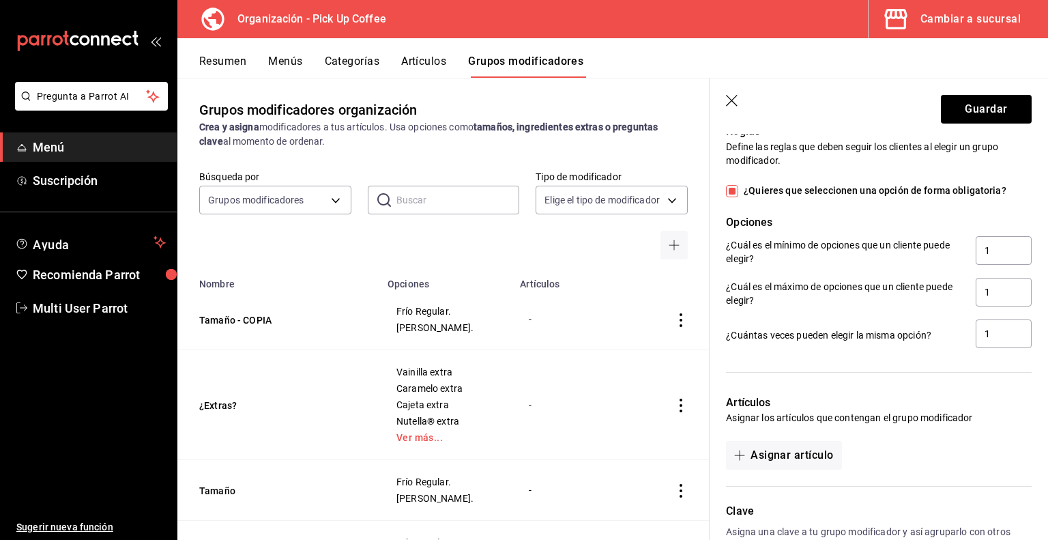
scroll to position [849, 0]
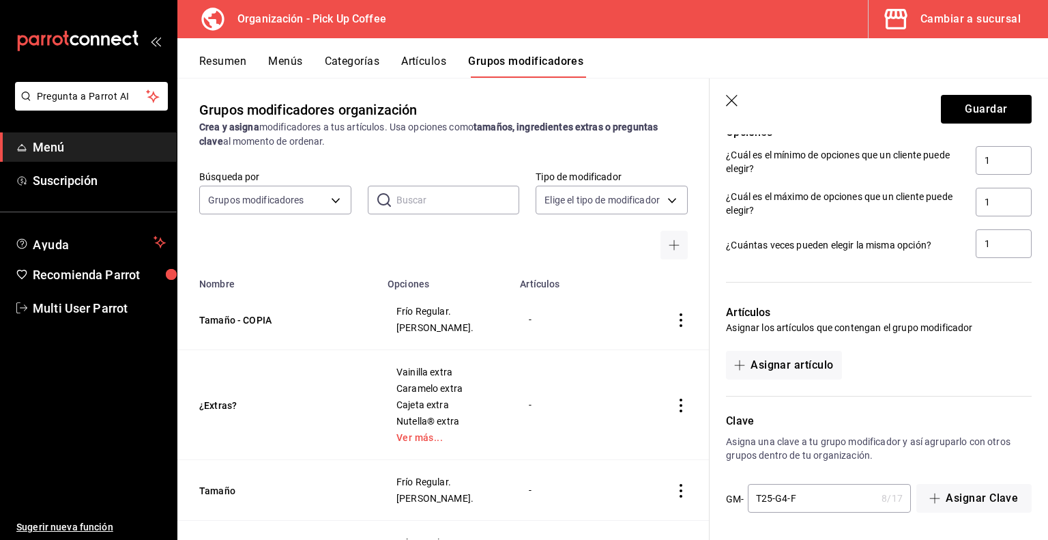
type input "6.00"
click at [779, 495] on input "T25-G4-F" at bounding box center [812, 497] width 129 height 27
click at [759, 496] on input "T25-G4-F" at bounding box center [812, 497] width 129 height 27
click at [782, 495] on input "D25-G4-F" at bounding box center [812, 497] width 129 height 27
type input "D25-G6"
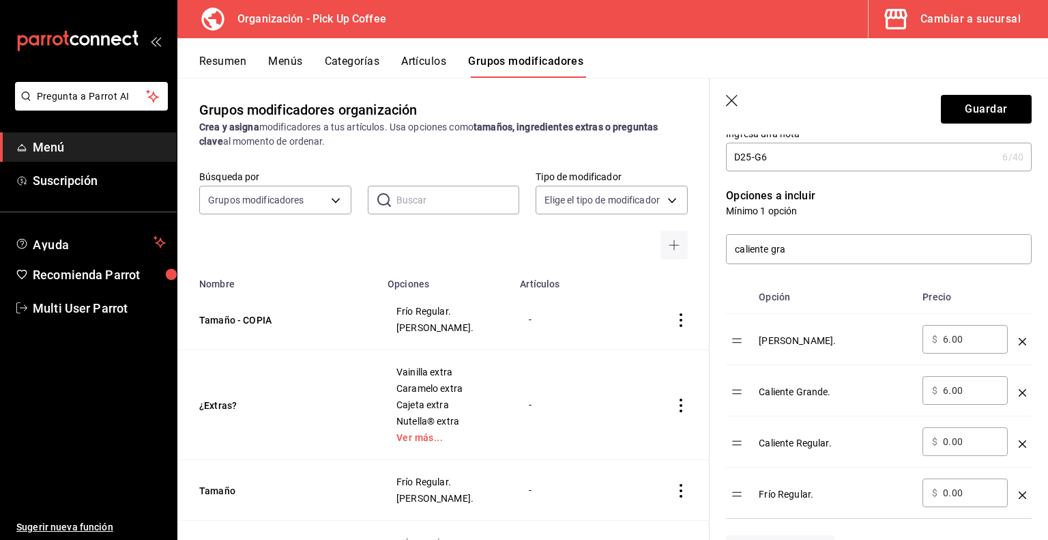
scroll to position [99, 0]
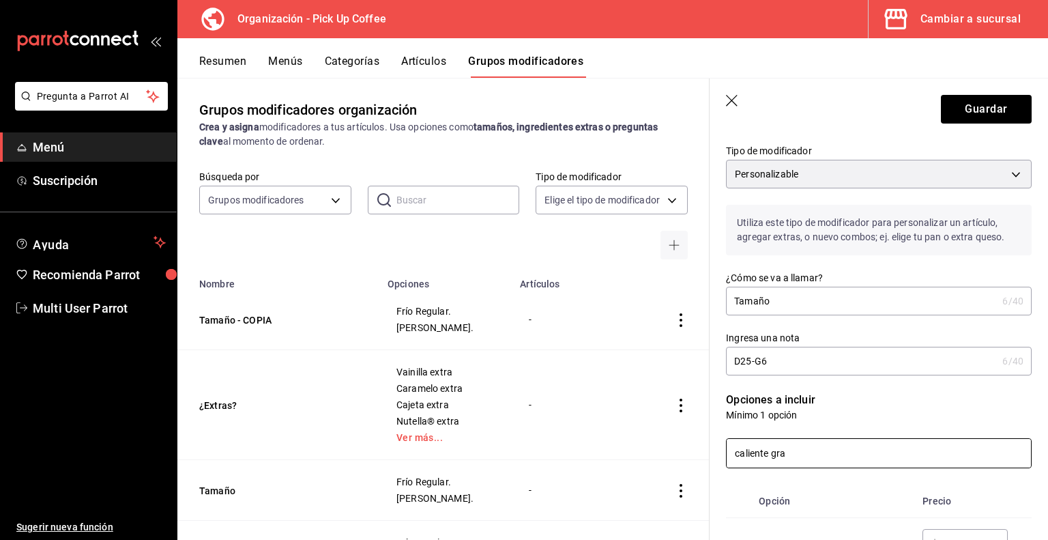
drag, startPoint x: 800, startPoint y: 448, endPoint x: 663, endPoint y: 434, distance: 138.6
click at [664, 442] on main "Grupos modificadores organización Crea y asigna modificadores a tus artículos. …" at bounding box center [612, 309] width 871 height 462
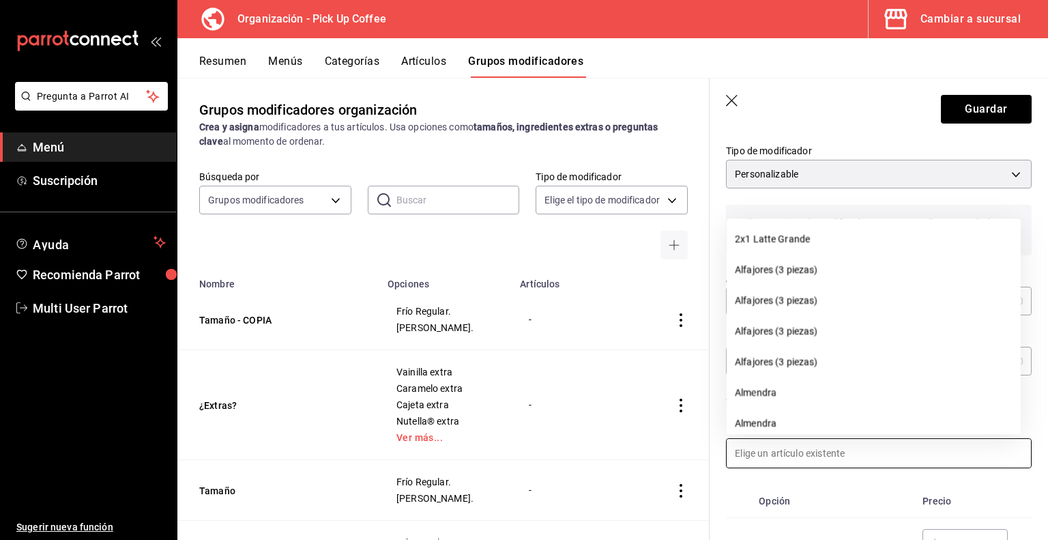
click at [821, 103] on header "Guardar" at bounding box center [879, 106] width 338 height 56
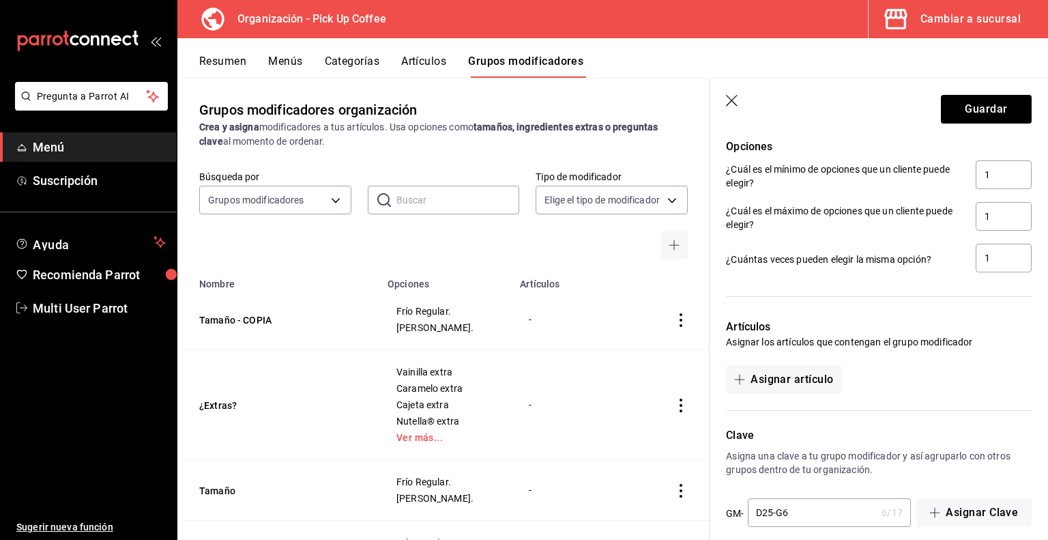
scroll to position [849, 0]
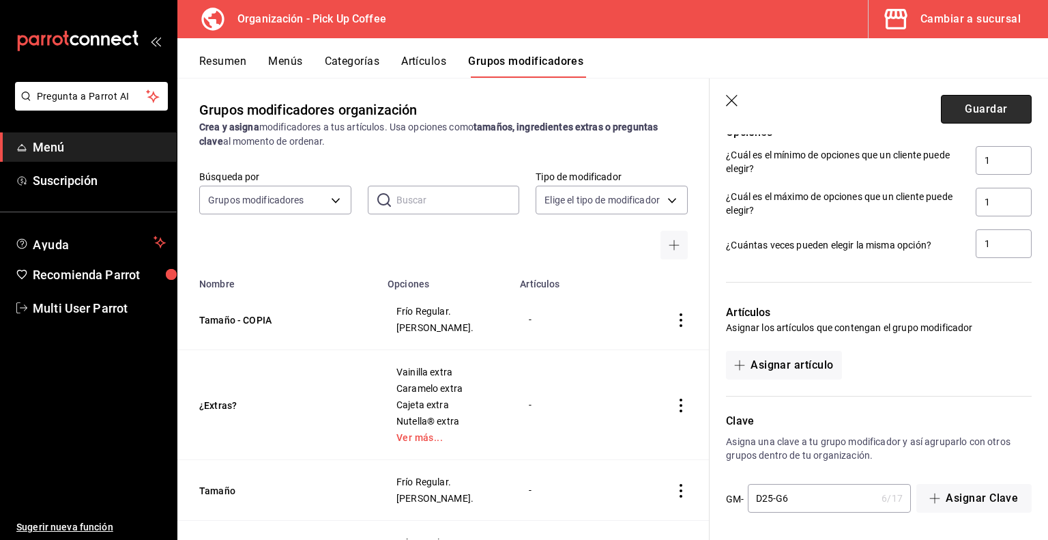
click at [961, 108] on button "Guardar" at bounding box center [986, 109] width 91 height 29
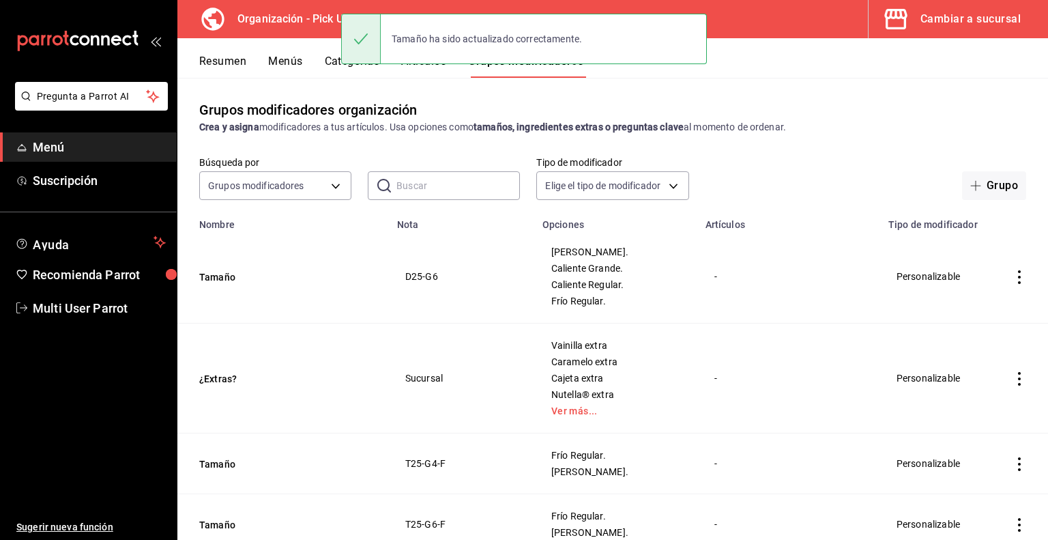
click at [1013, 280] on icon "actions" at bounding box center [1020, 277] width 14 height 14
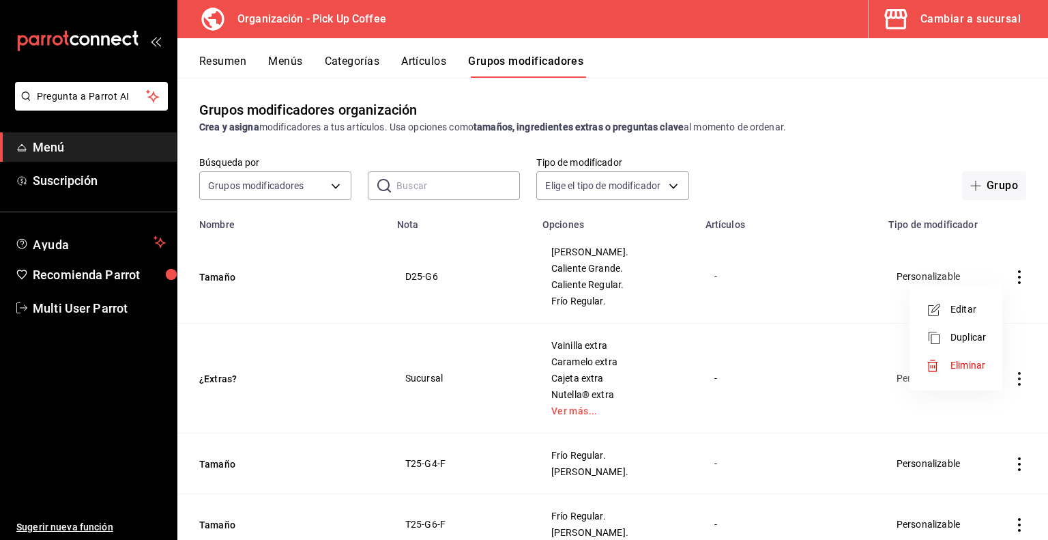
click at [944, 343] on div at bounding box center [938, 338] width 25 height 16
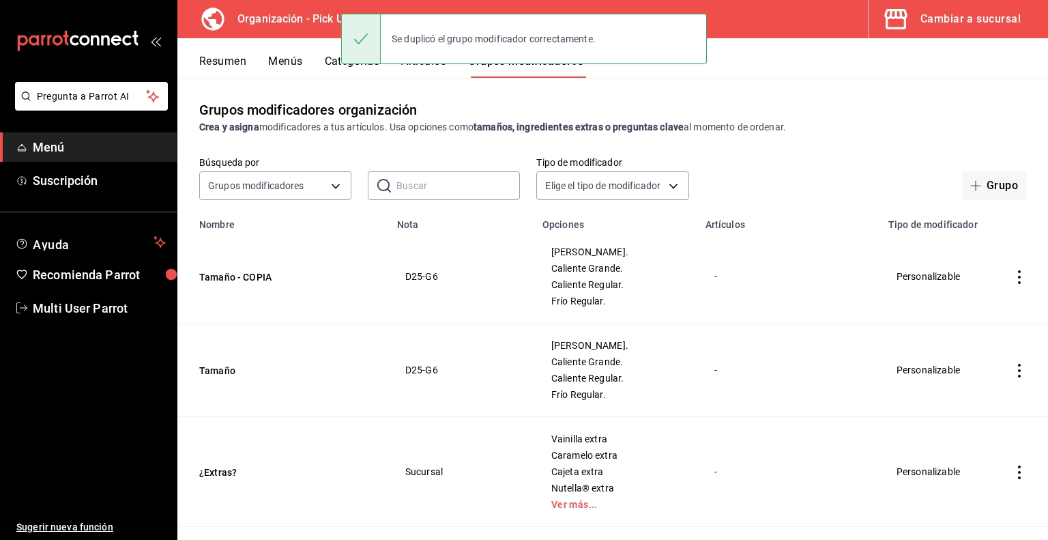
click at [239, 274] on button "Tamaño - COPIA" at bounding box center [281, 277] width 164 height 14
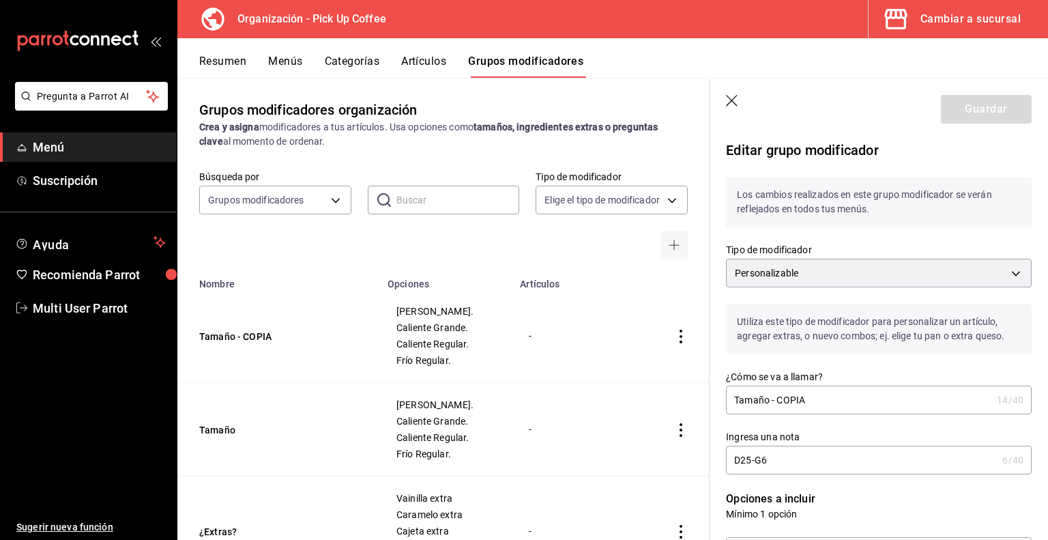
drag, startPoint x: 772, startPoint y: 400, endPoint x: 872, endPoint y: 392, distance: 99.9
click at [871, 397] on input "Tamaño - COPIA" at bounding box center [858, 399] width 265 height 27
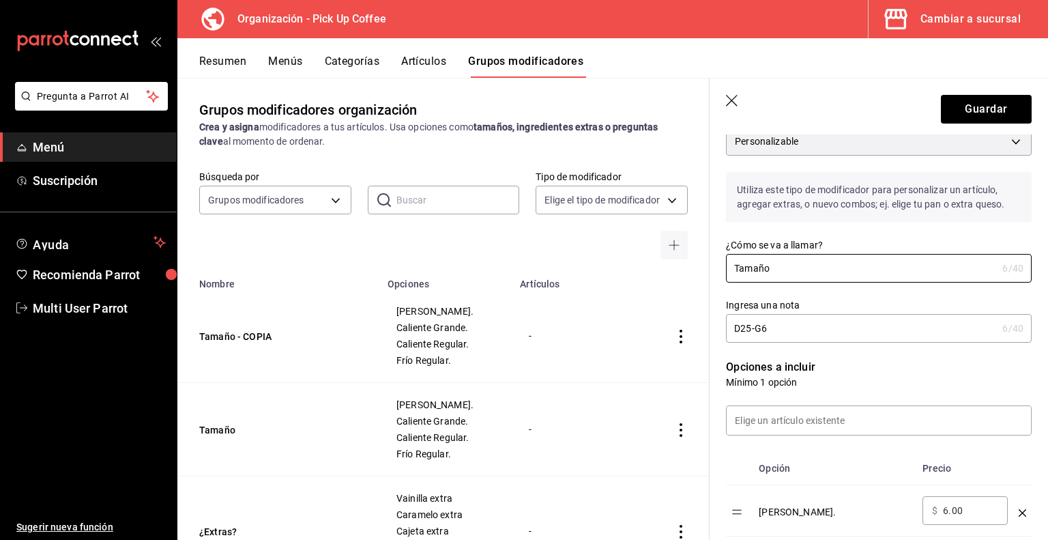
scroll to position [136, 0]
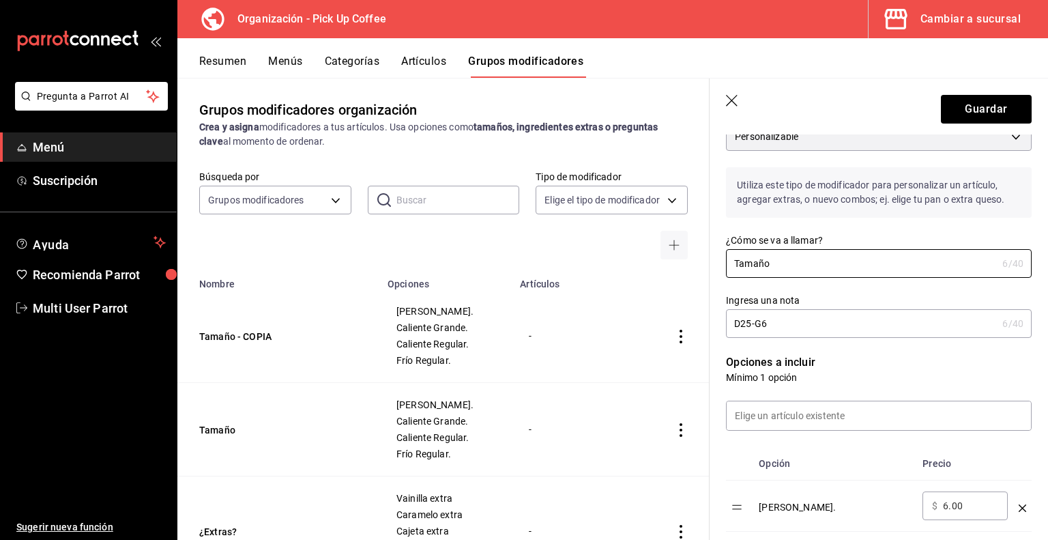
type input "Tamaño"
click at [812, 323] on input "D25-G6" at bounding box center [861, 323] width 271 height 27
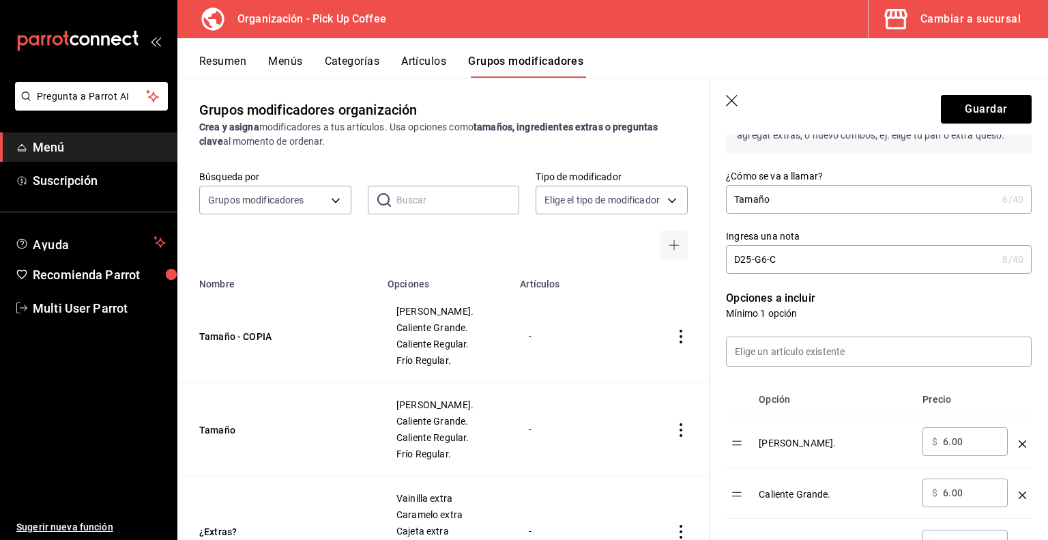
scroll to position [273, 0]
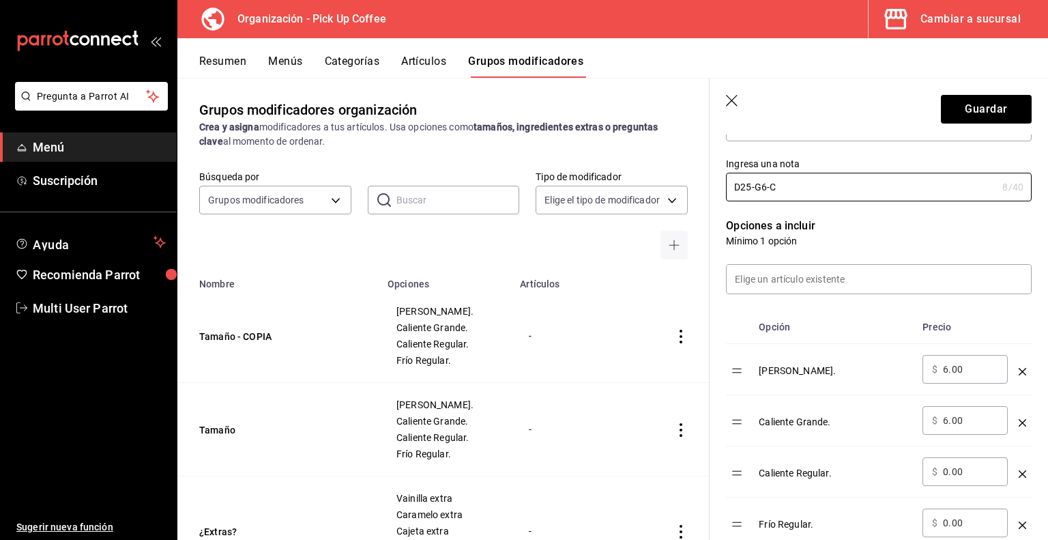
type input "D25-G6-C"
click at [1019, 371] on icon "optionsTable" at bounding box center [1023, 372] width 8 height 8
click at [1019, 474] on icon "optionsTable" at bounding box center [1023, 474] width 8 height 8
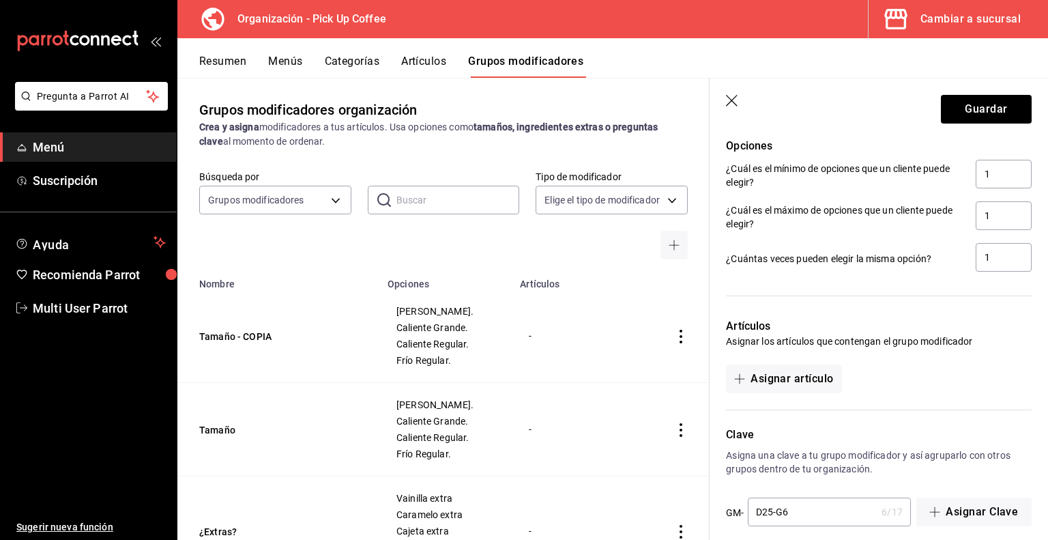
scroll to position [748, 0]
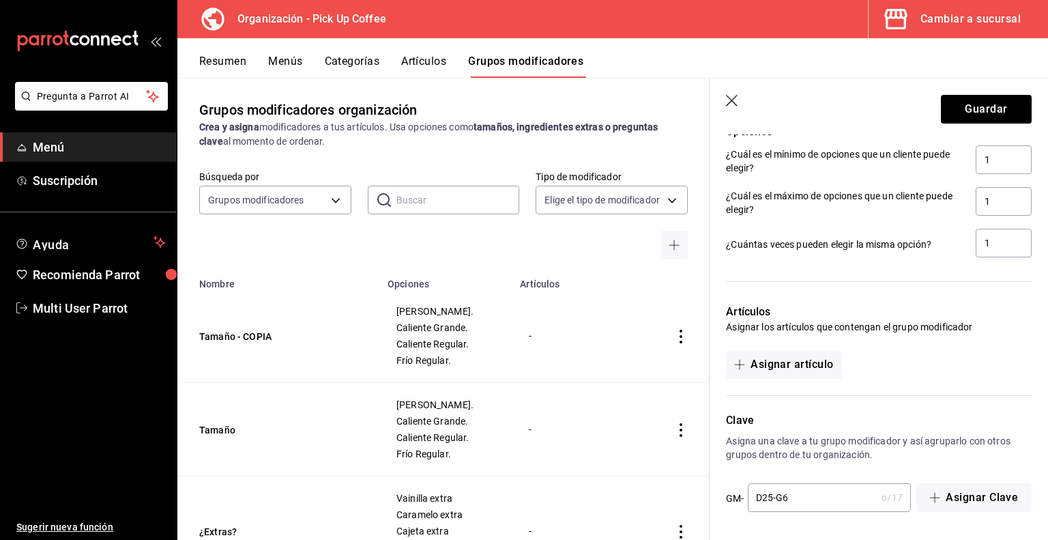
click at [799, 499] on input "D25-G6" at bounding box center [812, 497] width 129 height 27
type input "D25-G6-C"
click at [957, 106] on button "Guardar" at bounding box center [986, 109] width 91 height 29
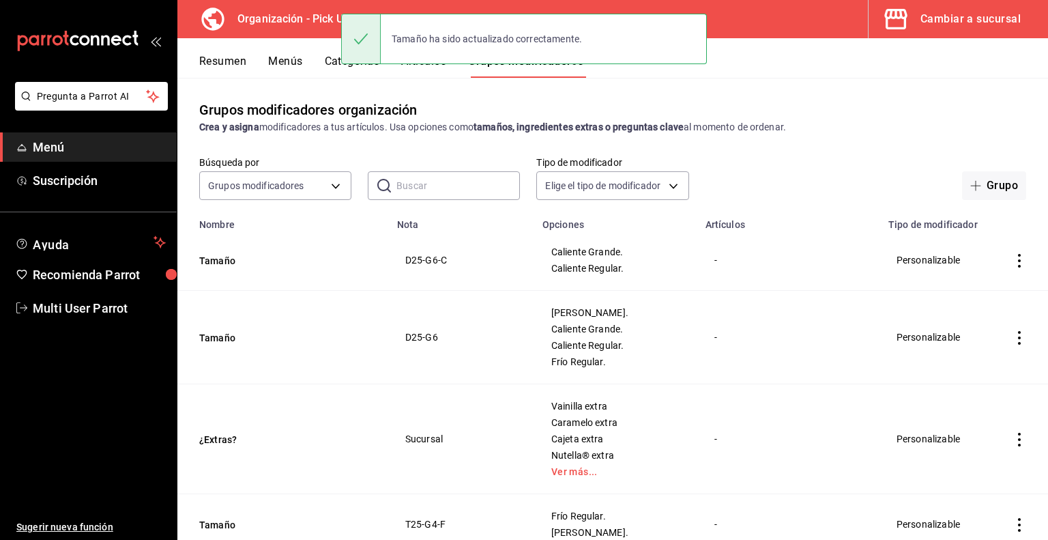
click at [1018, 267] on icon "actions" at bounding box center [1019, 261] width 3 height 14
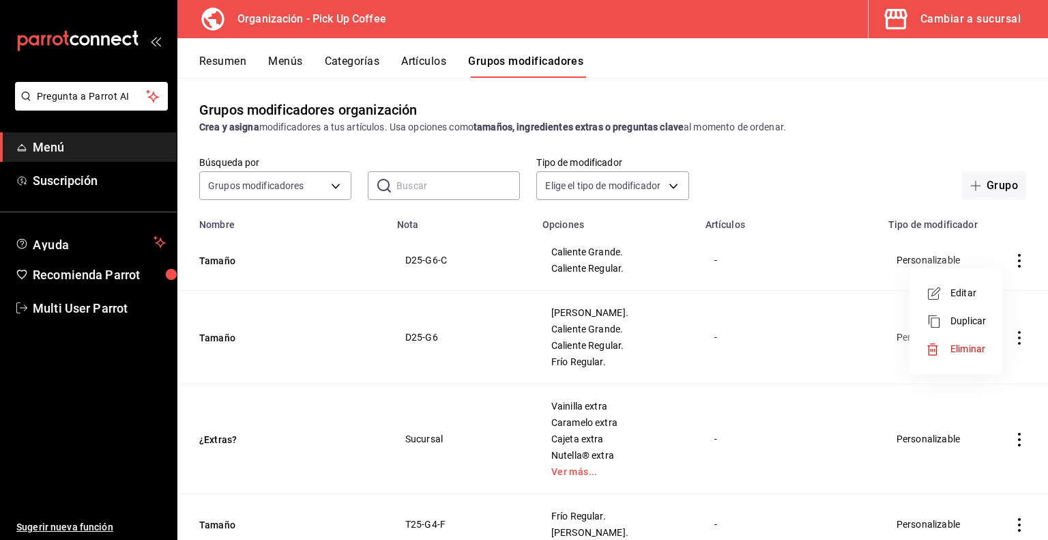
click at [661, 308] on div at bounding box center [524, 270] width 1048 height 540
click at [1018, 338] on icon "actions" at bounding box center [1019, 338] width 3 height 14
click at [957, 398] on span "Duplicar" at bounding box center [967, 397] width 35 height 14
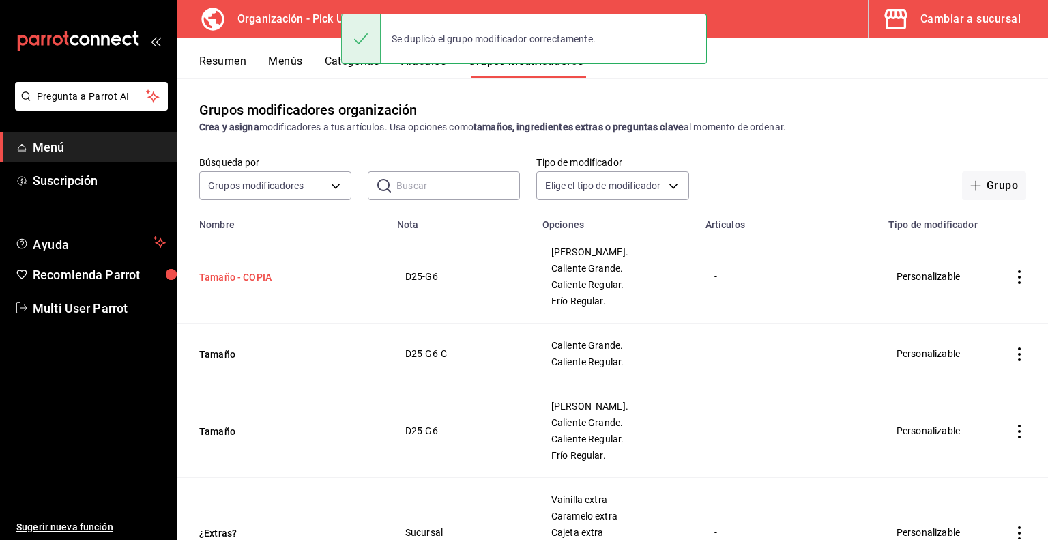
click at [254, 277] on button "Tamaño - COPIA" at bounding box center [281, 277] width 164 height 14
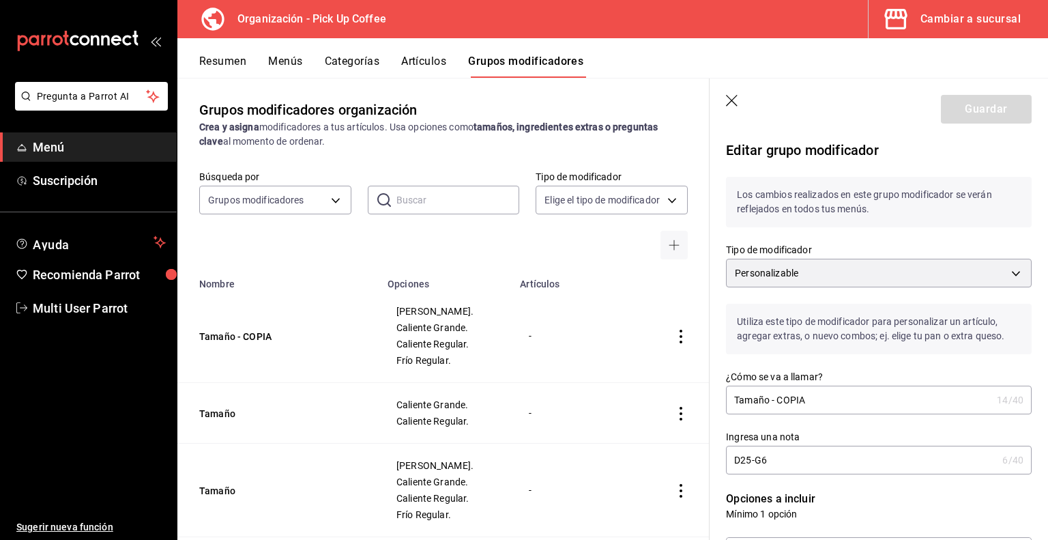
drag, startPoint x: 767, startPoint y: 403, endPoint x: 912, endPoint y: 397, distance: 144.8
click at [912, 397] on input "Tamaño - COPIA" at bounding box center [858, 399] width 265 height 27
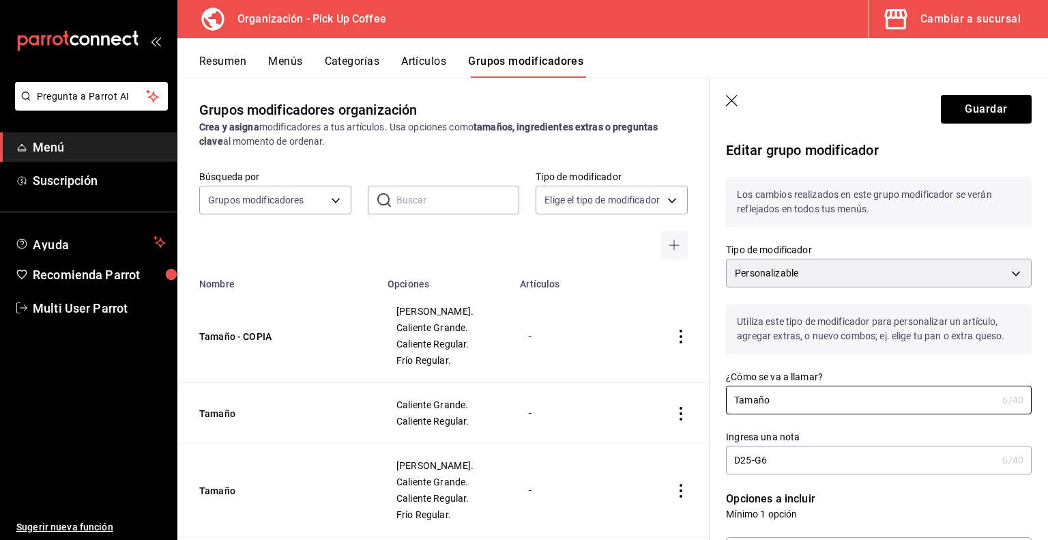
type input "Tamaño"
click at [775, 463] on input "D25-G6" at bounding box center [861, 459] width 271 height 27
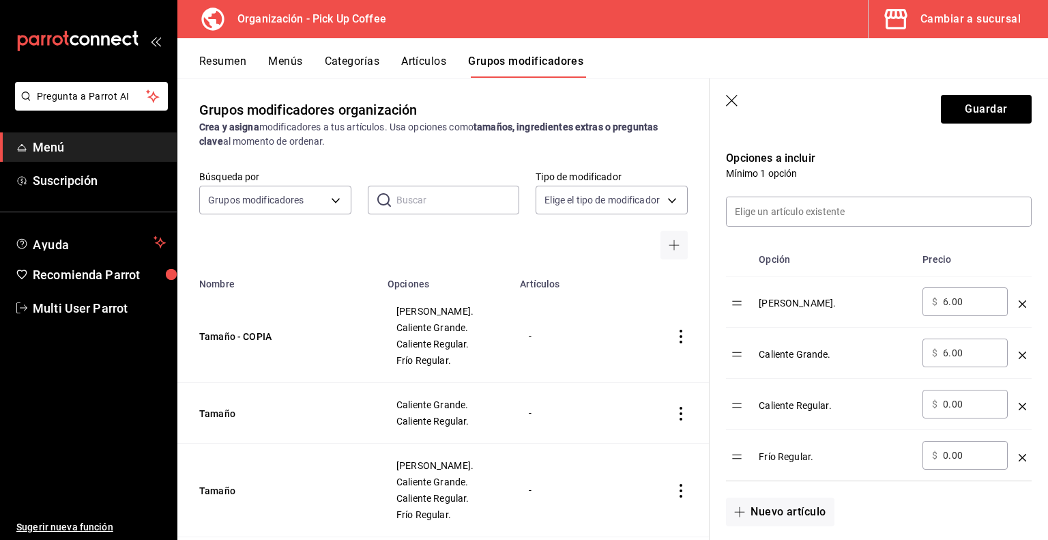
scroll to position [341, 0]
type input "D25-G6-F"
click at [1019, 355] on icon "optionsTable" at bounding box center [1023, 355] width 8 height 8
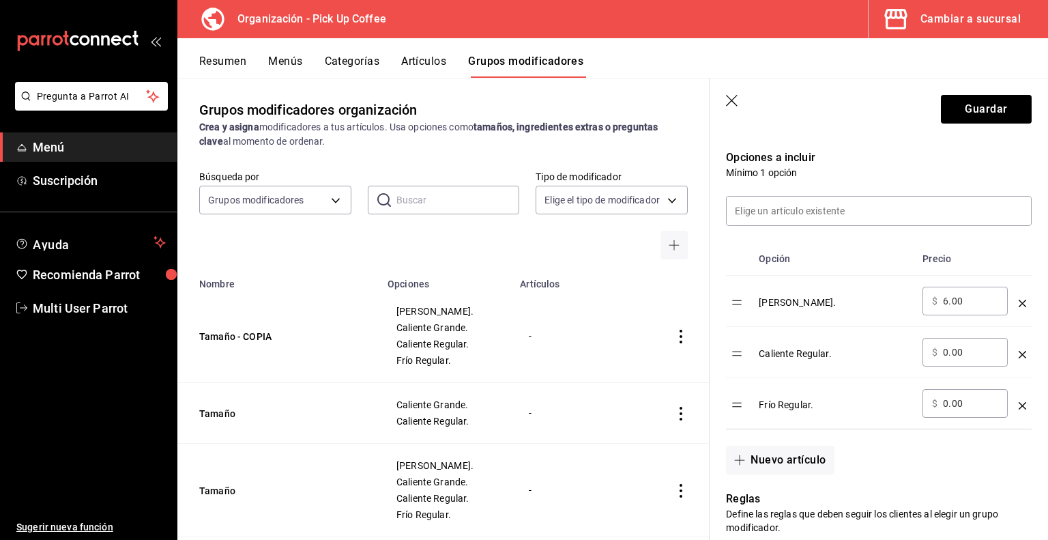
click at [1019, 353] on icon "optionsTable" at bounding box center [1023, 355] width 8 height 8
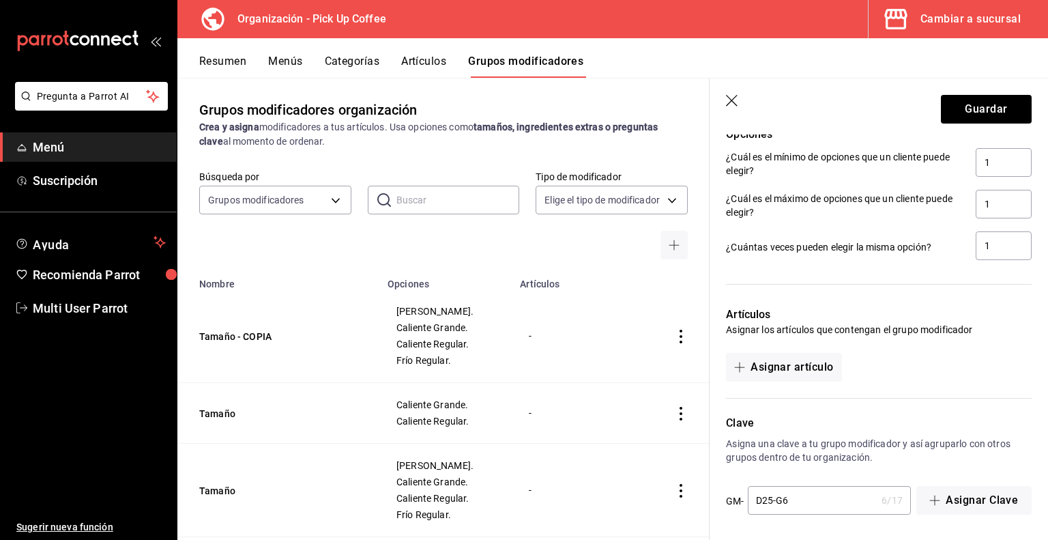
scroll to position [748, 0]
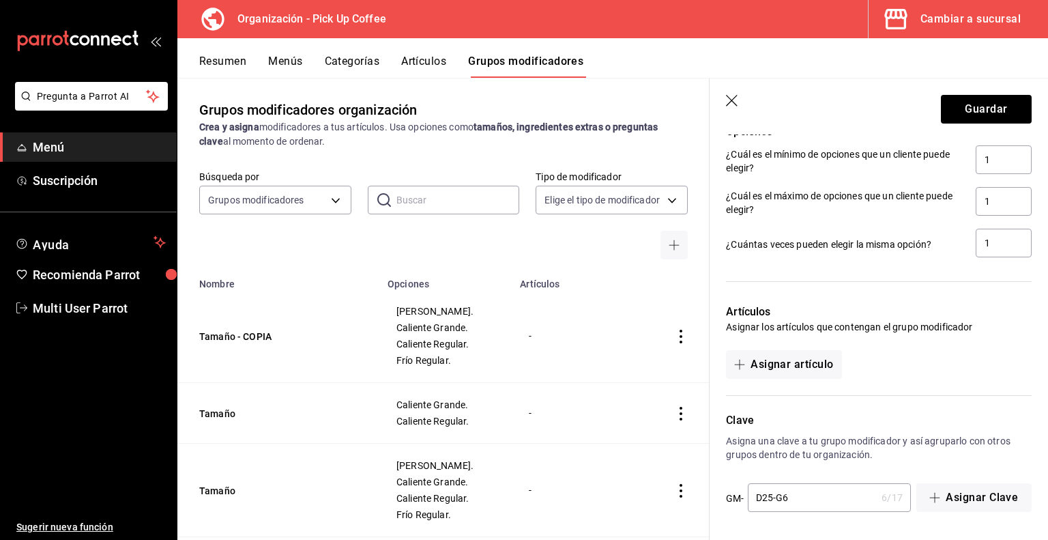
click at [805, 495] on input "D25-G6" at bounding box center [812, 497] width 129 height 27
type input "D25-G6-F"
click at [985, 111] on button "Guardar" at bounding box center [986, 109] width 91 height 29
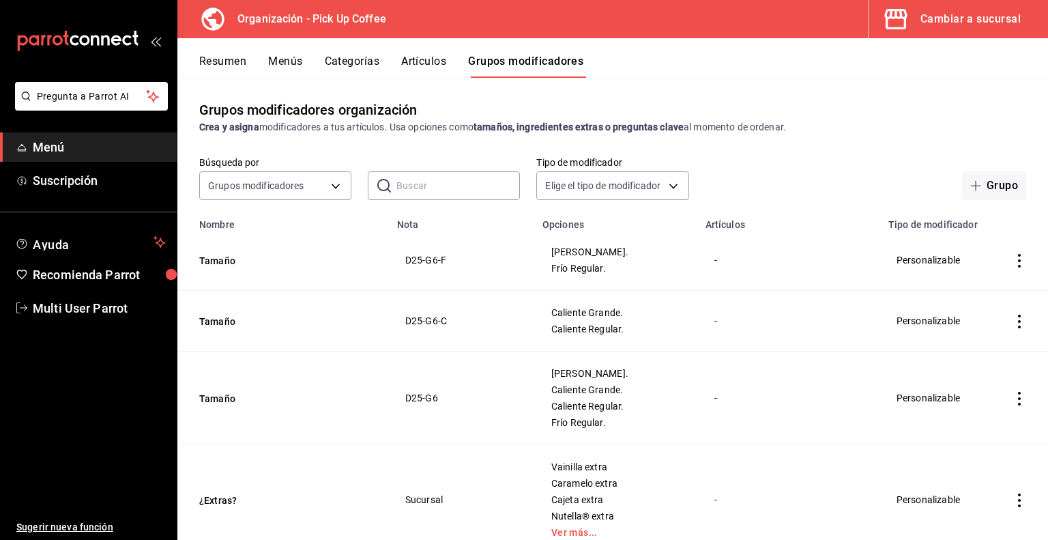
click at [421, 61] on button "Artículos" at bounding box center [423, 66] width 45 height 23
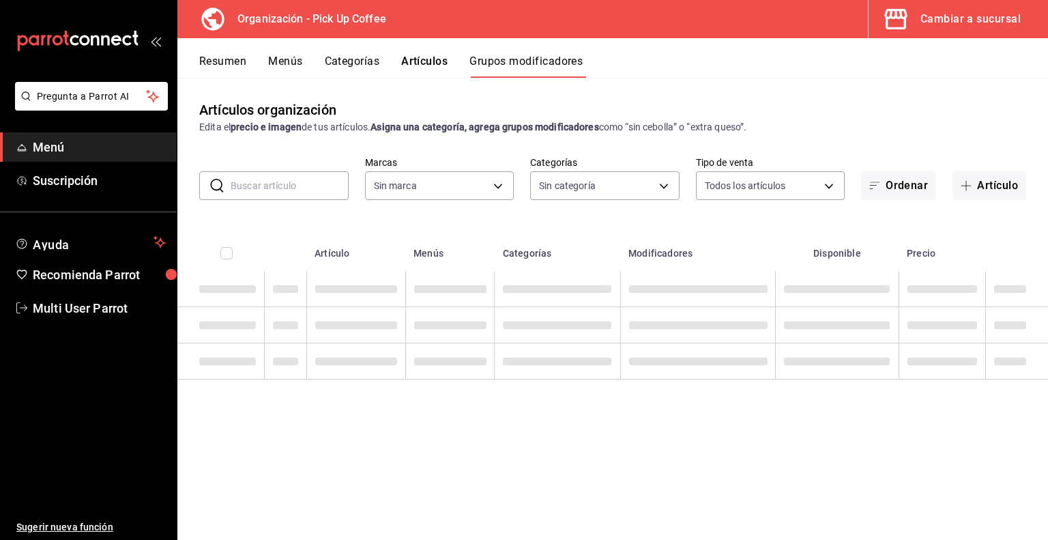
type input "be2dd662-c872-4fc9-aaab-377dbd4a662e"
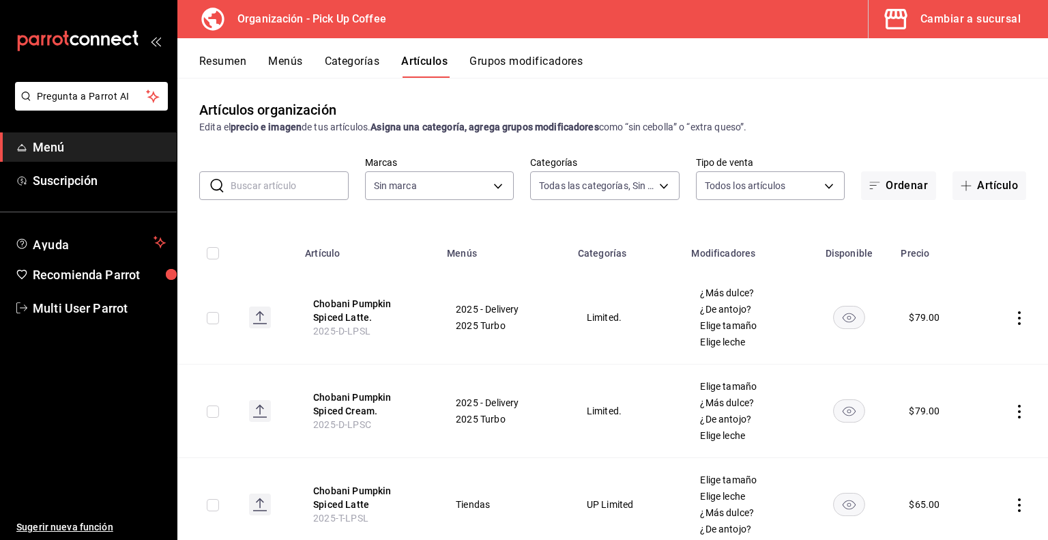
type input "c9d413e4-896b-4e01-b7ba-c27fb3d7136e,de7195ea-b0d3-46a8-84c6-20047ee91d8a,acdad…"
type input "be2dd662-c872-4fc9-aaab-377dbd4a662e"
click at [286, 185] on input "text" at bounding box center [290, 185] width 118 height 27
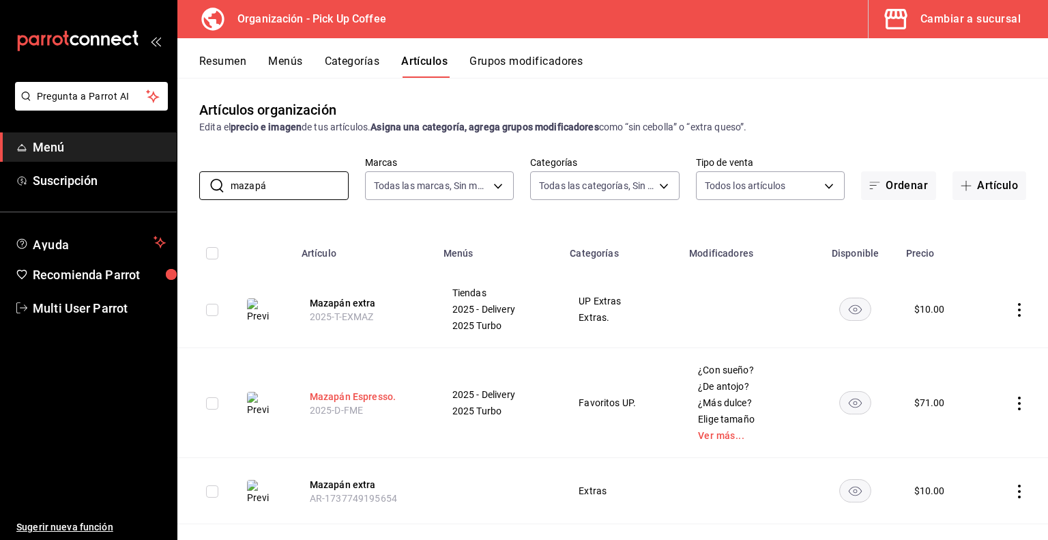
type input "mazapá"
drag, startPoint x: 387, startPoint y: 398, endPoint x: 411, endPoint y: 388, distance: 26.0
click at [387, 398] on button "Mazapán Espresso." at bounding box center [364, 397] width 109 height 14
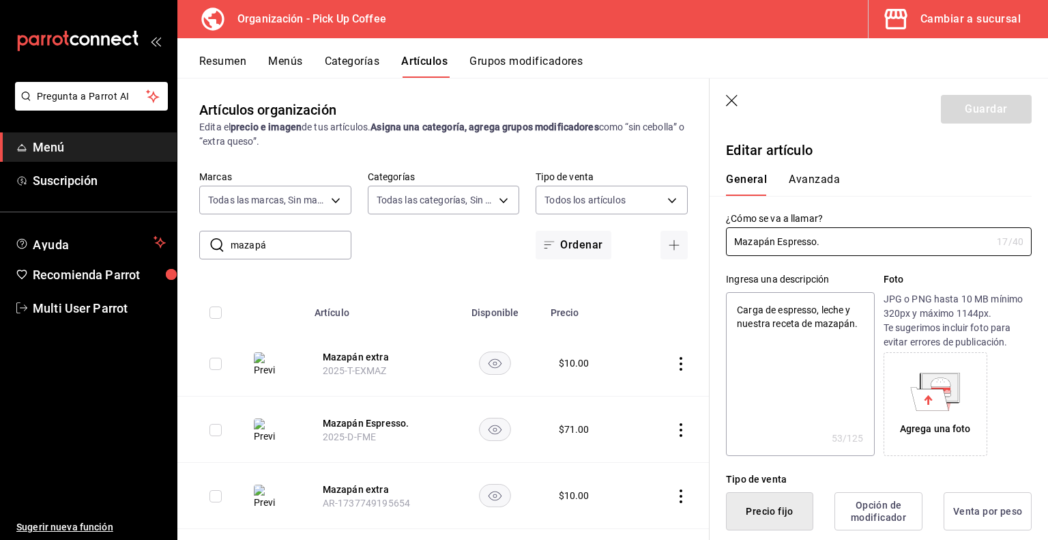
type textarea "x"
type input "$71.00"
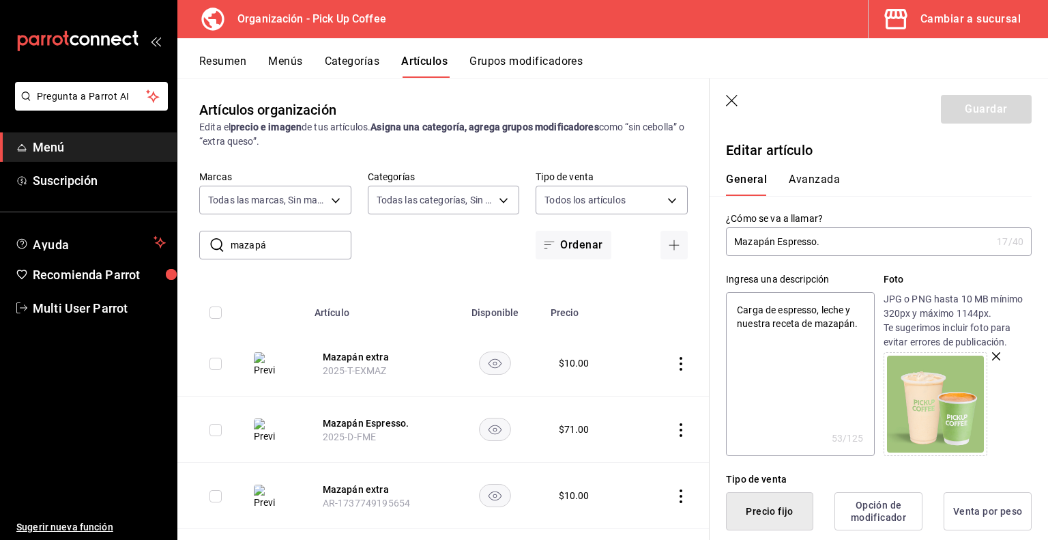
drag, startPoint x: 813, startPoint y: 351, endPoint x: 733, endPoint y: 300, distance: 95.2
click at [733, 300] on textarea "Carga de espresso, leche y nuestra receta de mazapán." at bounding box center [800, 374] width 148 height 164
drag, startPoint x: 865, startPoint y: 328, endPoint x: 693, endPoint y: 282, distance: 178.1
click at [693, 282] on main "Artículos organización Edita el precio e imagen de tus artículos. Asigna una ca…" at bounding box center [612, 309] width 871 height 462
type textarea "x"
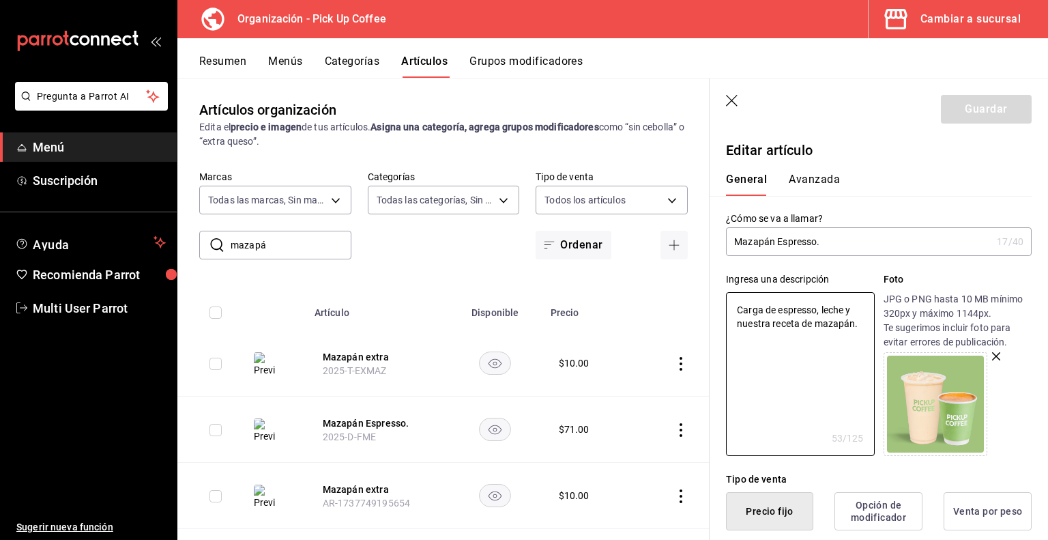
click at [734, 98] on icon "button" at bounding box center [733, 102] width 14 height 14
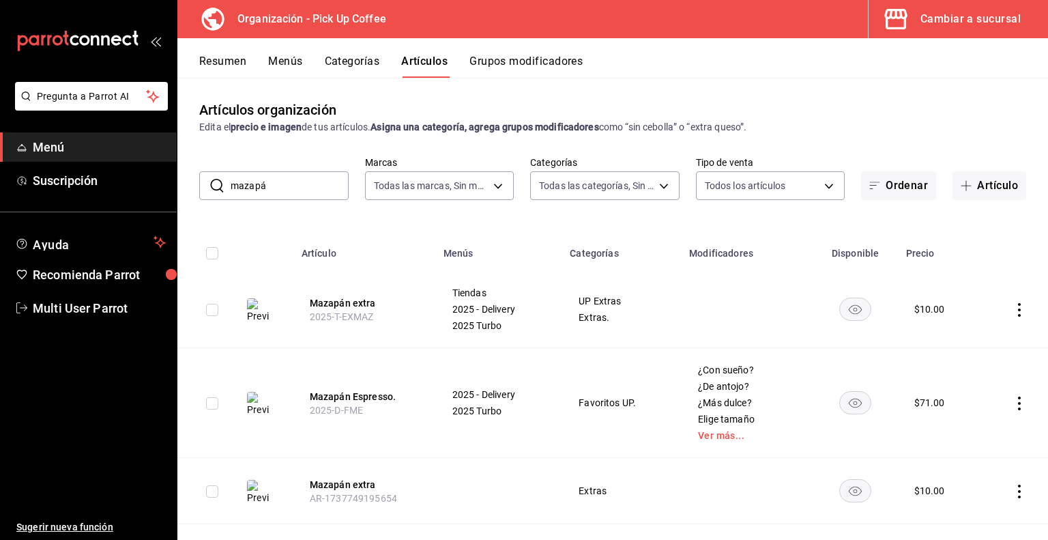
click at [978, 10] on div "Cambiar a sucursal" at bounding box center [970, 19] width 100 height 19
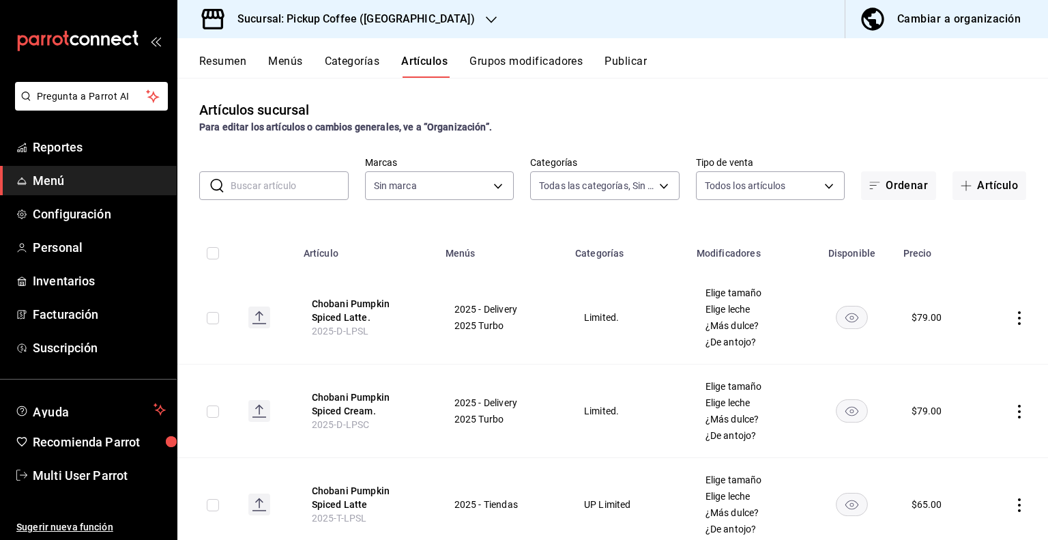
type input "e3cabf47-f91f-4078-8aa7-ea16804478a5,4cb56076-c137-4dc2-b968-9568bf3320d3,bd14c…"
type input "f95c3ca3-ad6a-46df-9f14-b82bb80b268f,59279f7f-c73f-4648-a564-e6022c25b001"
click at [486, 21] on icon "button" at bounding box center [491, 19] width 11 height 11
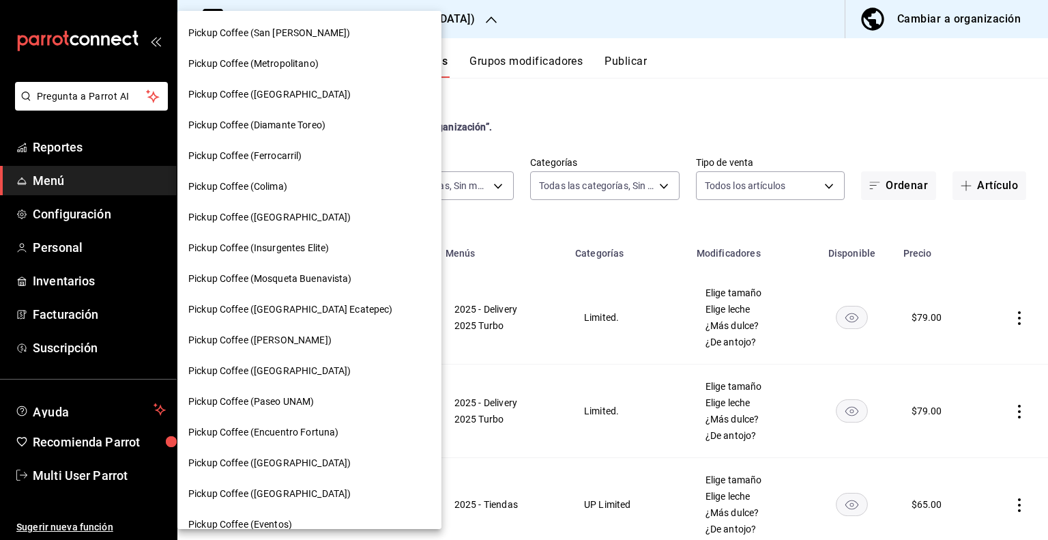
scroll to position [660, 0]
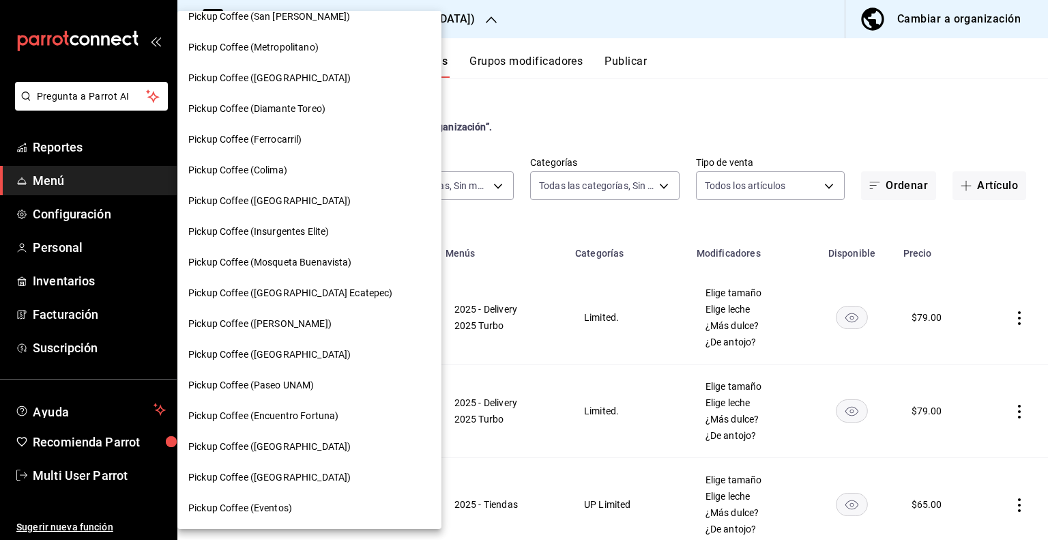
click at [275, 444] on span "Pickup Coffee ([GEOGRAPHIC_DATA])" at bounding box center [269, 446] width 162 height 14
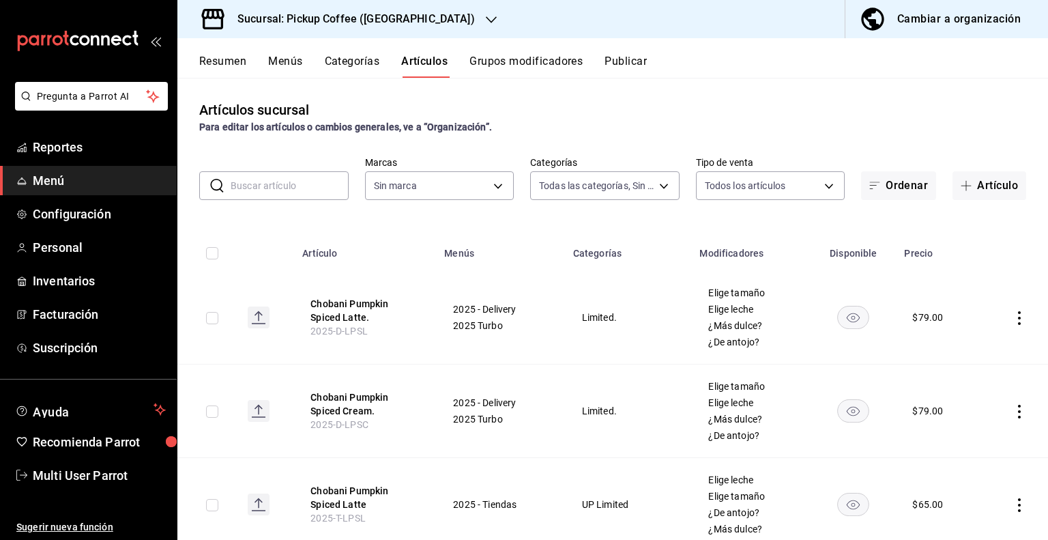
type input "8d14dd68-eeee-46fc-af8e-35e00c670d32,3e4b9bbe-1782-4804-a26d-4dd1952b1ba1,cbd32…"
type input "9dcbead3-b972-4627-bdc7-9e5747500c35,085681be-49fc-4c86-ab28-79360c1533a9"
click at [289, 59] on button "Menús" at bounding box center [285, 66] width 34 height 23
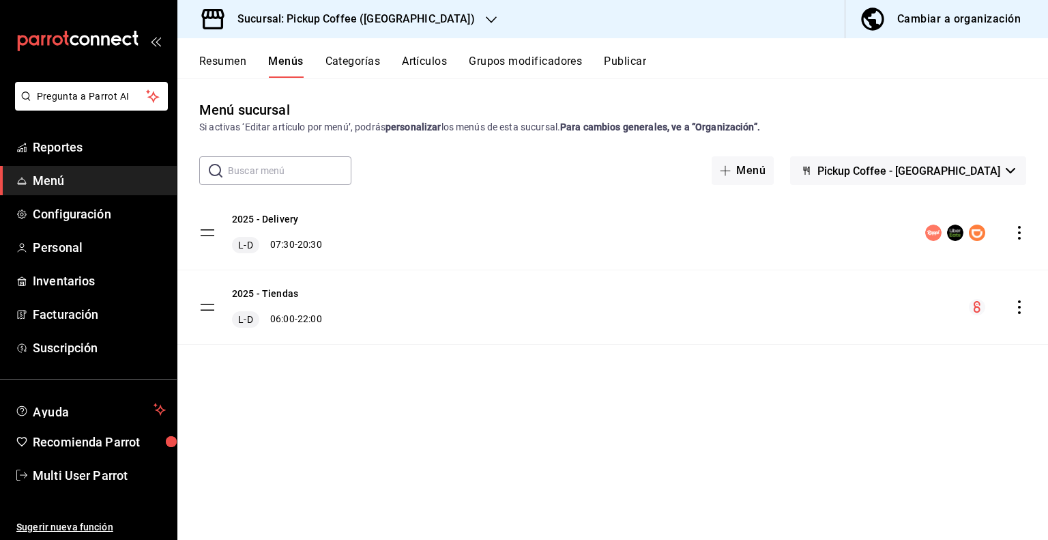
click at [991, 166] on span "Pickup Coffee - [GEOGRAPHIC_DATA]" at bounding box center [908, 170] width 183 height 13
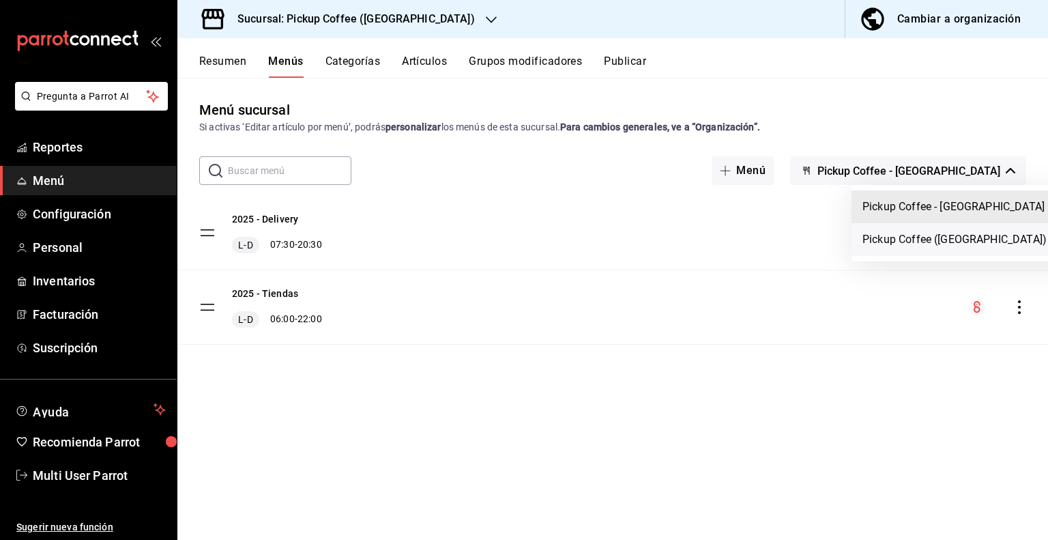
drag, startPoint x: 958, startPoint y: 231, endPoint x: 952, endPoint y: 239, distance: 9.7
click at [956, 234] on li "Pickup Coffee ([GEOGRAPHIC_DATA]) - Turbo" at bounding box center [973, 239] width 243 height 33
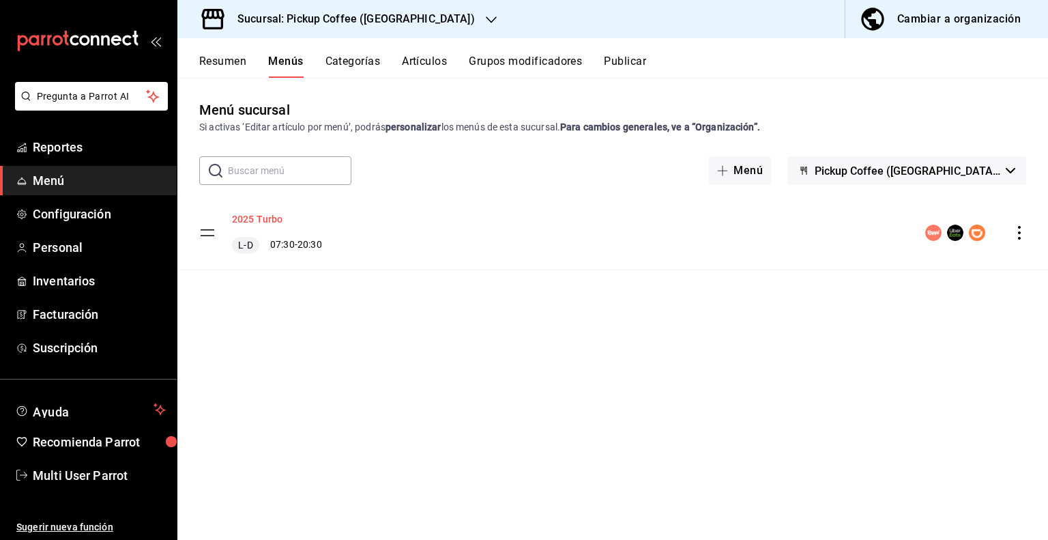
click at [261, 216] on button "2025 Turbo" at bounding box center [257, 219] width 51 height 14
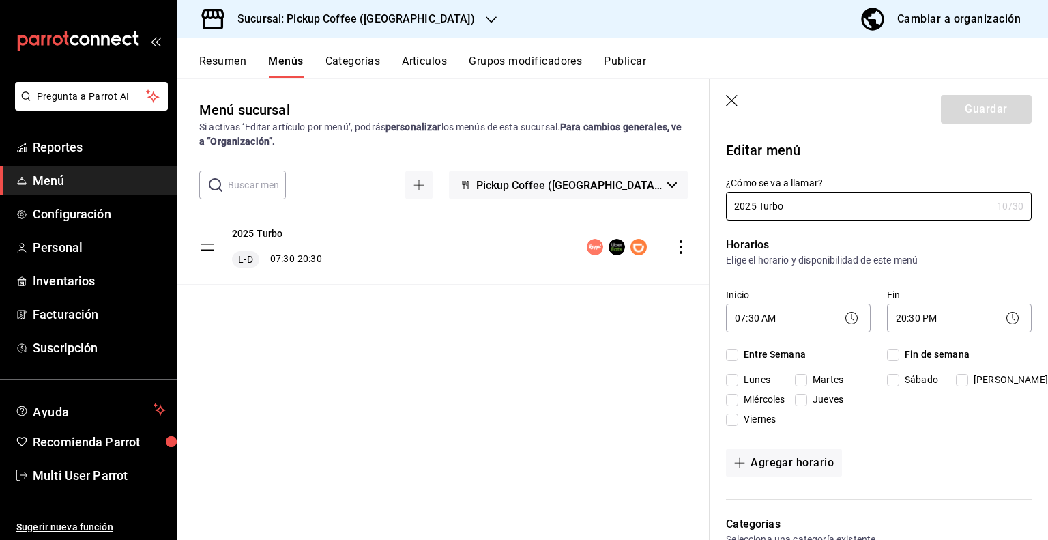
checkbox input "true"
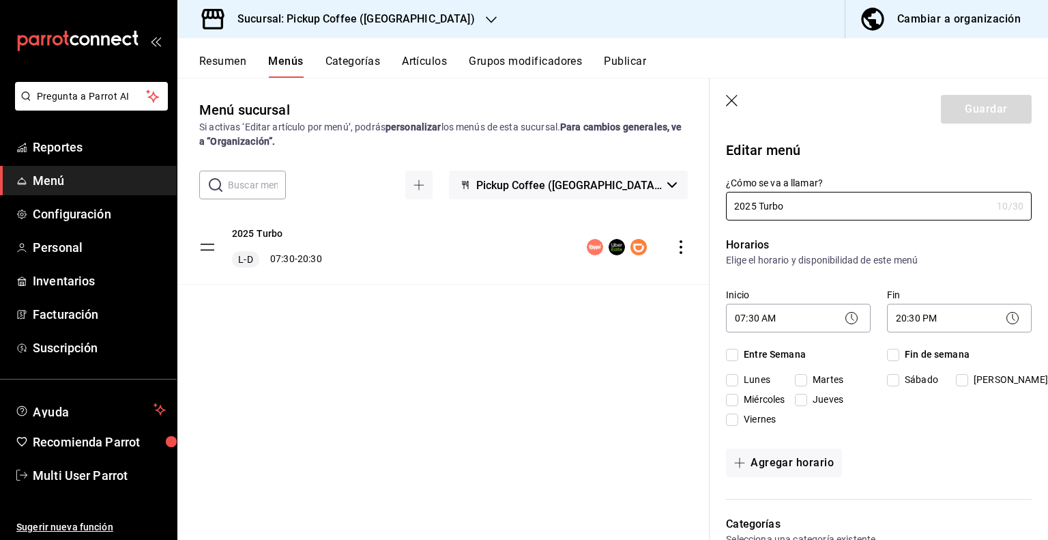
checkbox input "true"
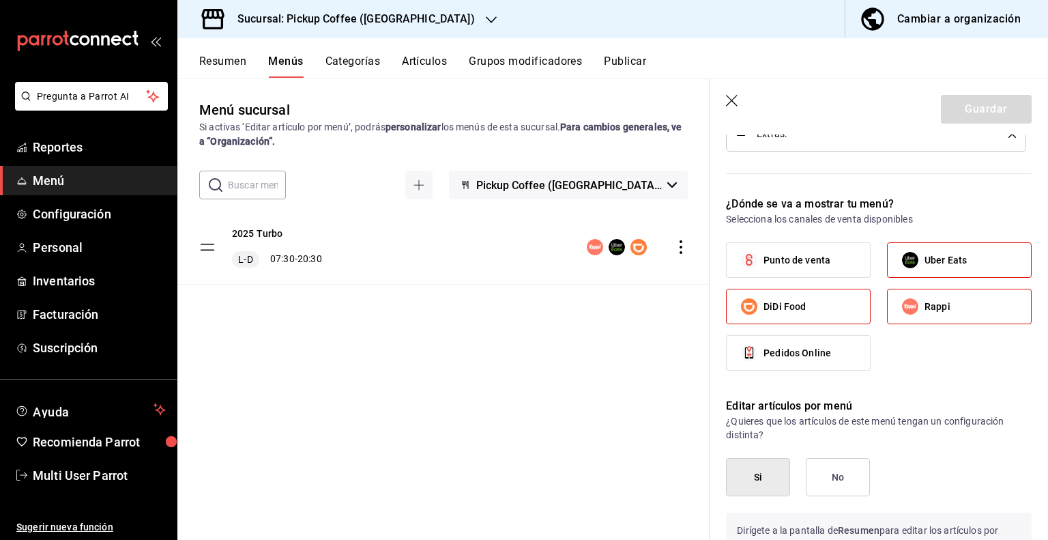
scroll to position [614, 0]
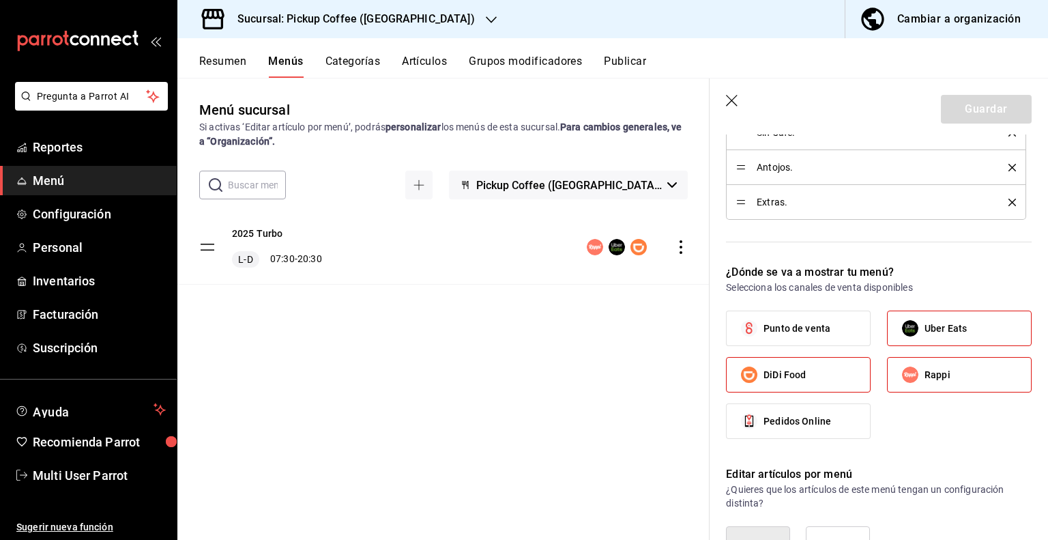
click at [828, 378] on label "DiDi Food" at bounding box center [798, 375] width 143 height 34
click at [764, 378] on input "DiDi Food" at bounding box center [749, 374] width 29 height 29
checkbox input "false"
click at [917, 326] on input "Uber Eats" at bounding box center [910, 328] width 29 height 29
checkbox input "false"
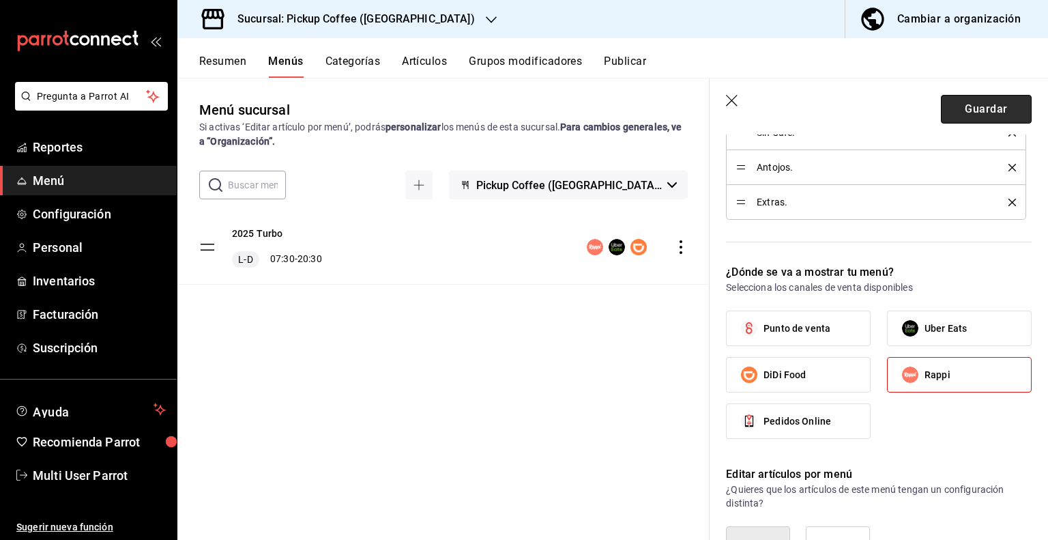
click at [966, 111] on button "Guardar" at bounding box center [986, 109] width 91 height 29
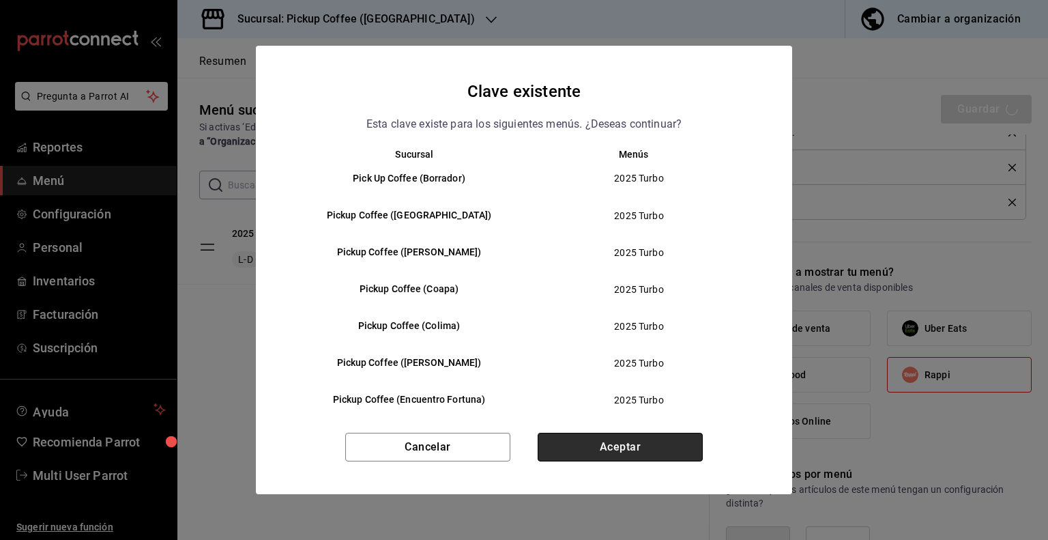
click at [639, 450] on button "Aceptar" at bounding box center [620, 447] width 165 height 29
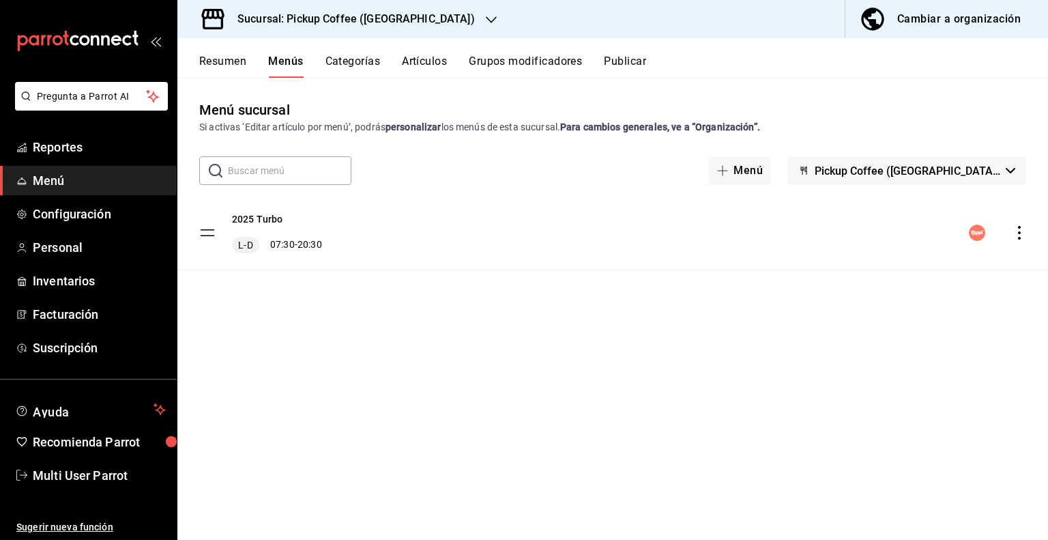
click at [232, 63] on button "Resumen" at bounding box center [222, 66] width 47 height 23
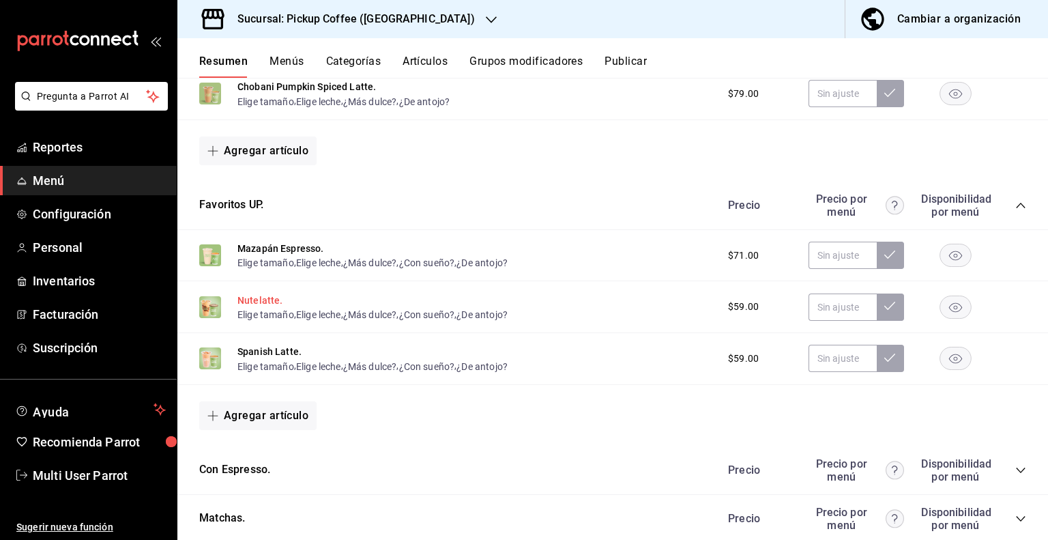
click at [259, 302] on button "Nutelatte." at bounding box center [260, 300] width 46 height 14
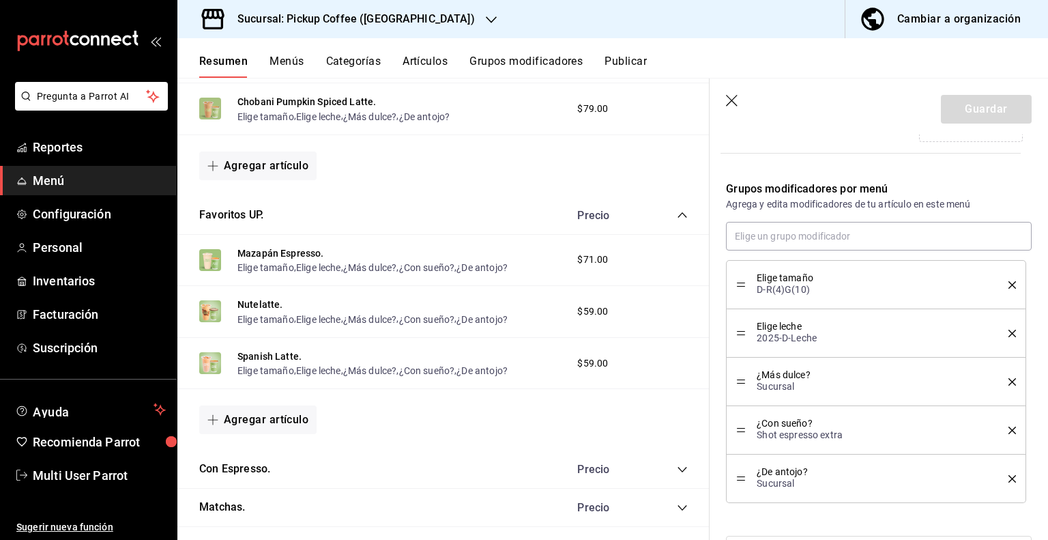
scroll to position [451, 0]
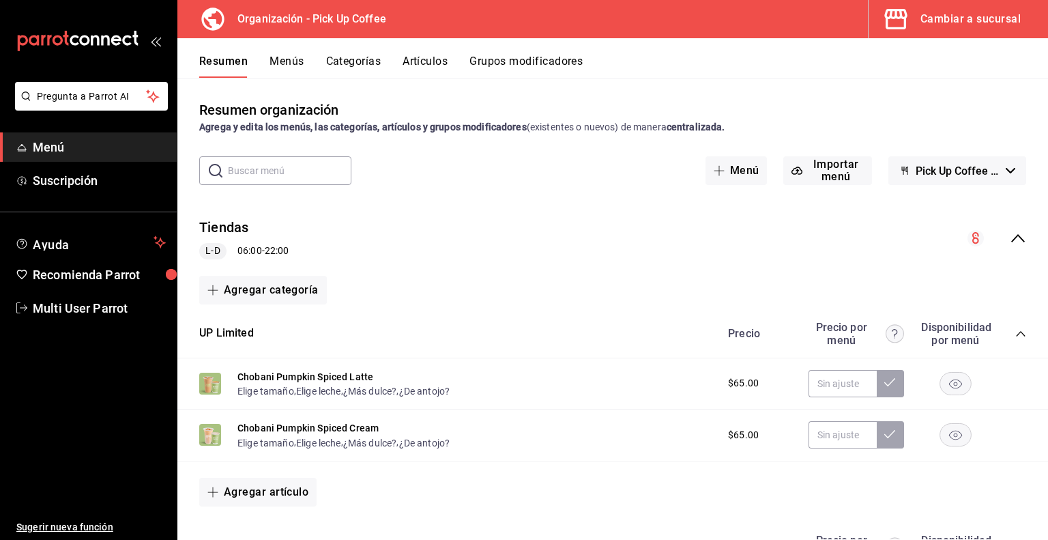
scroll to position [1003, 0]
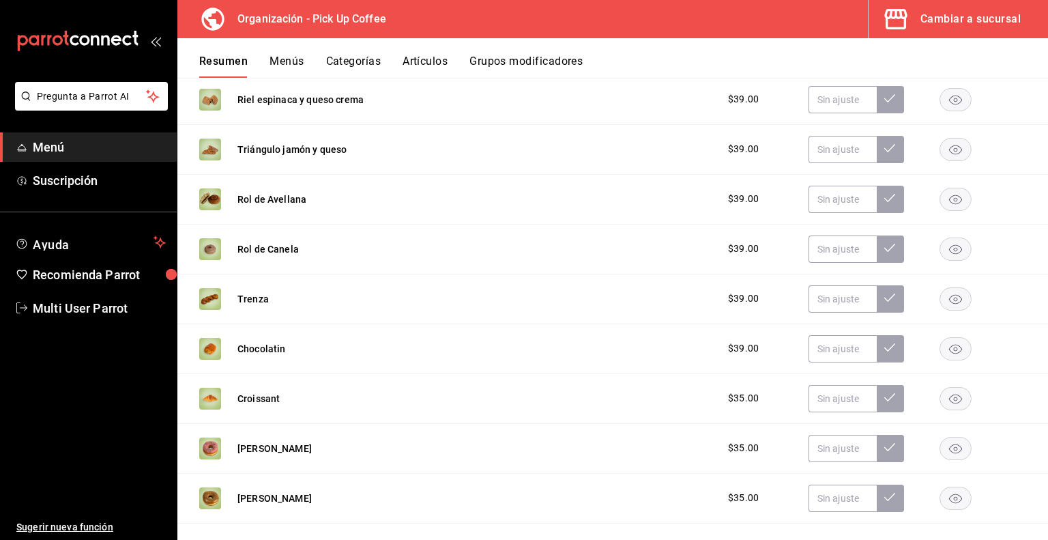
click at [535, 59] on button "Grupos modificadores" at bounding box center [525, 66] width 113 height 23
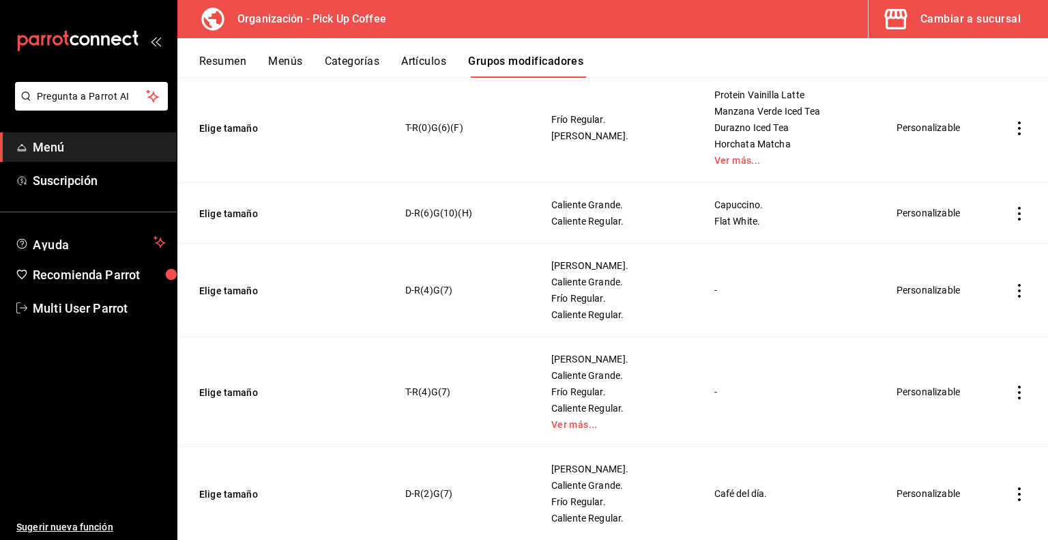
scroll to position [1228, 0]
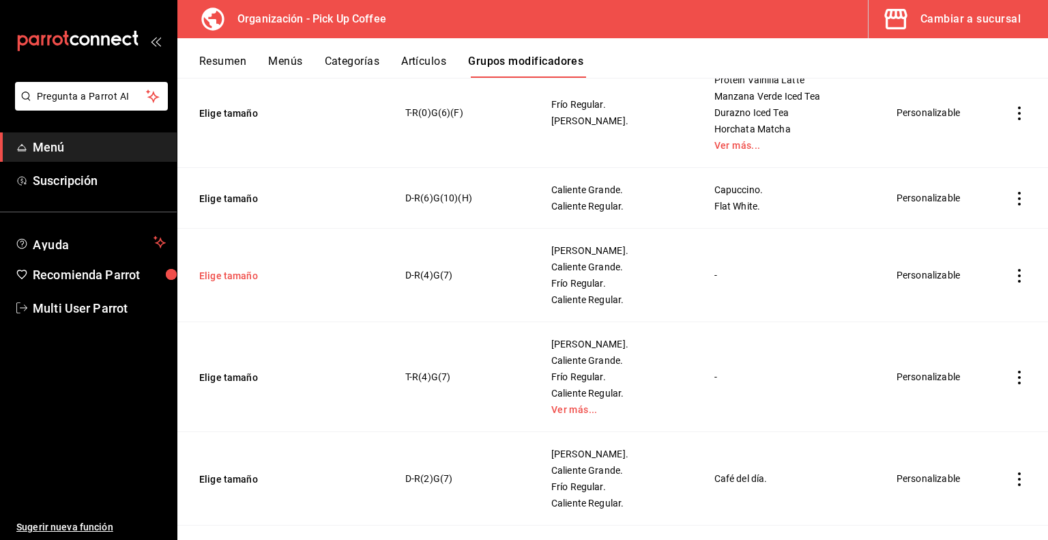
click at [246, 273] on button "Elige tamaño" at bounding box center [281, 276] width 164 height 14
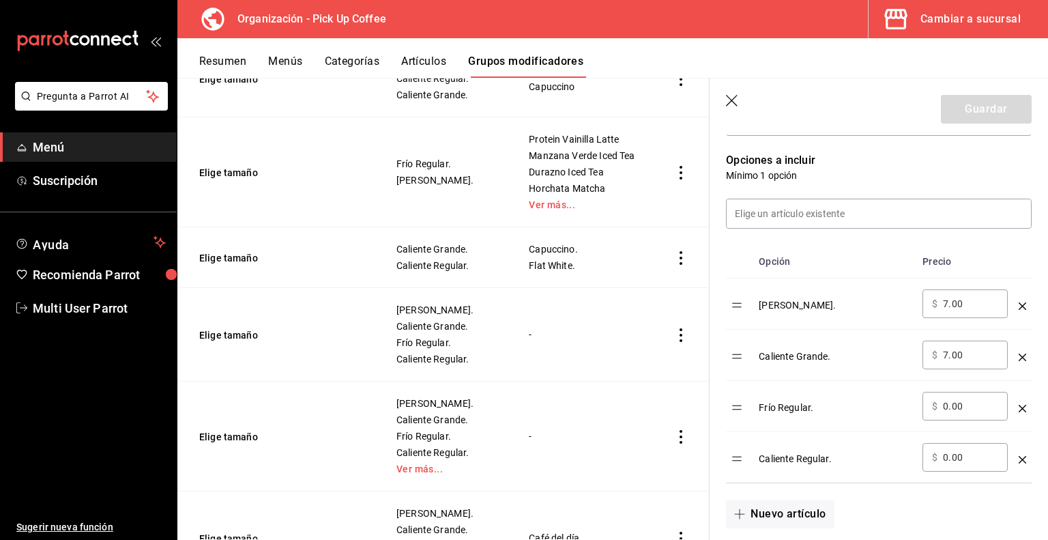
scroll to position [341, 0]
click at [733, 104] on icon "button" at bounding box center [733, 102] width 14 height 14
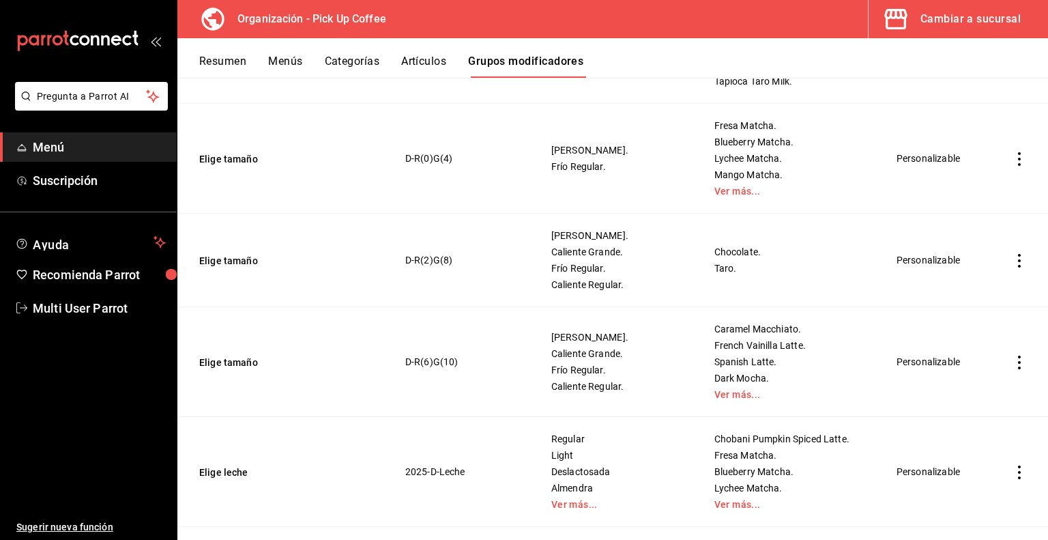
scroll to position [1902, 0]
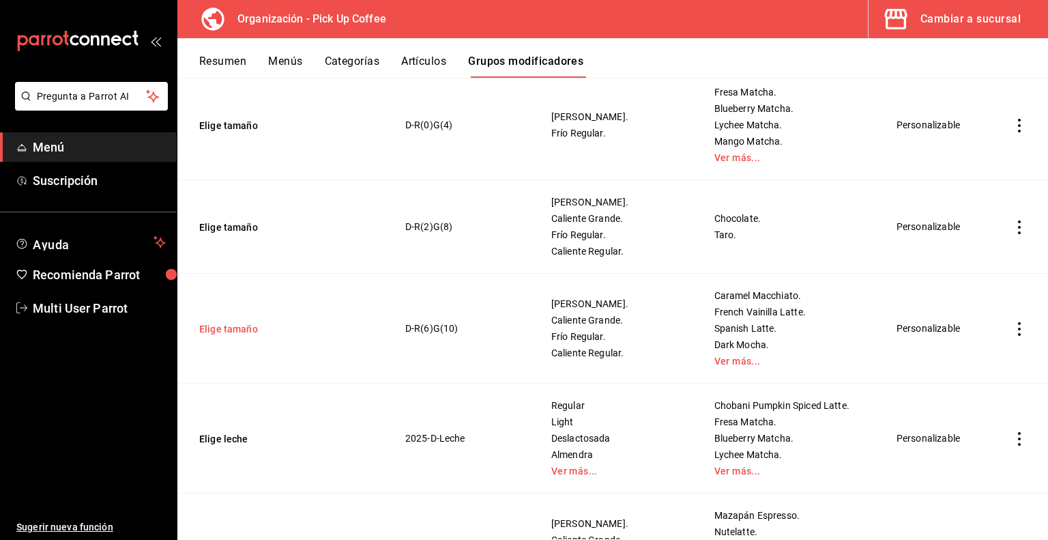
click at [218, 324] on button "Elige tamaño" at bounding box center [281, 329] width 164 height 14
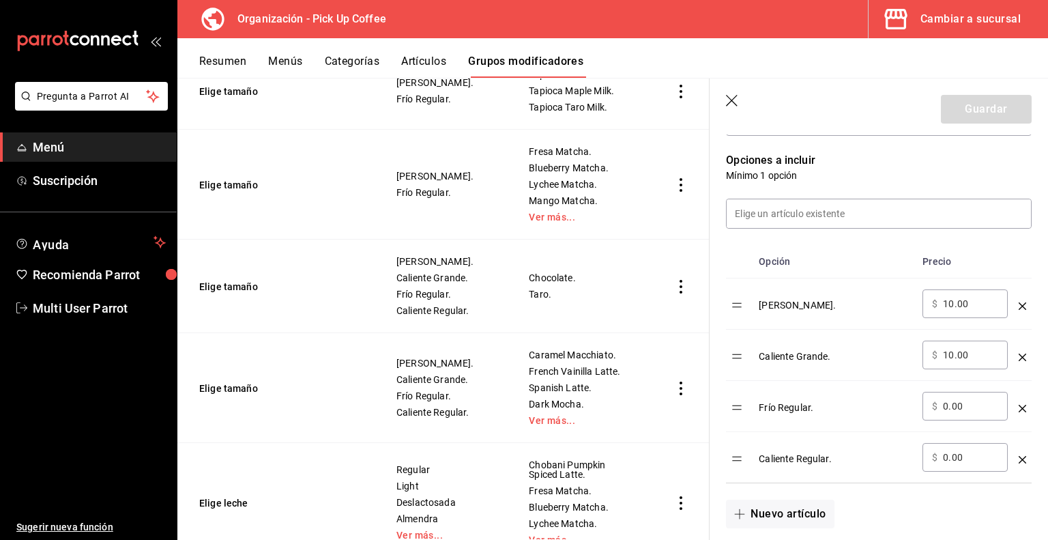
scroll to position [341, 0]
